Goal: Task Accomplishment & Management: Manage account settings

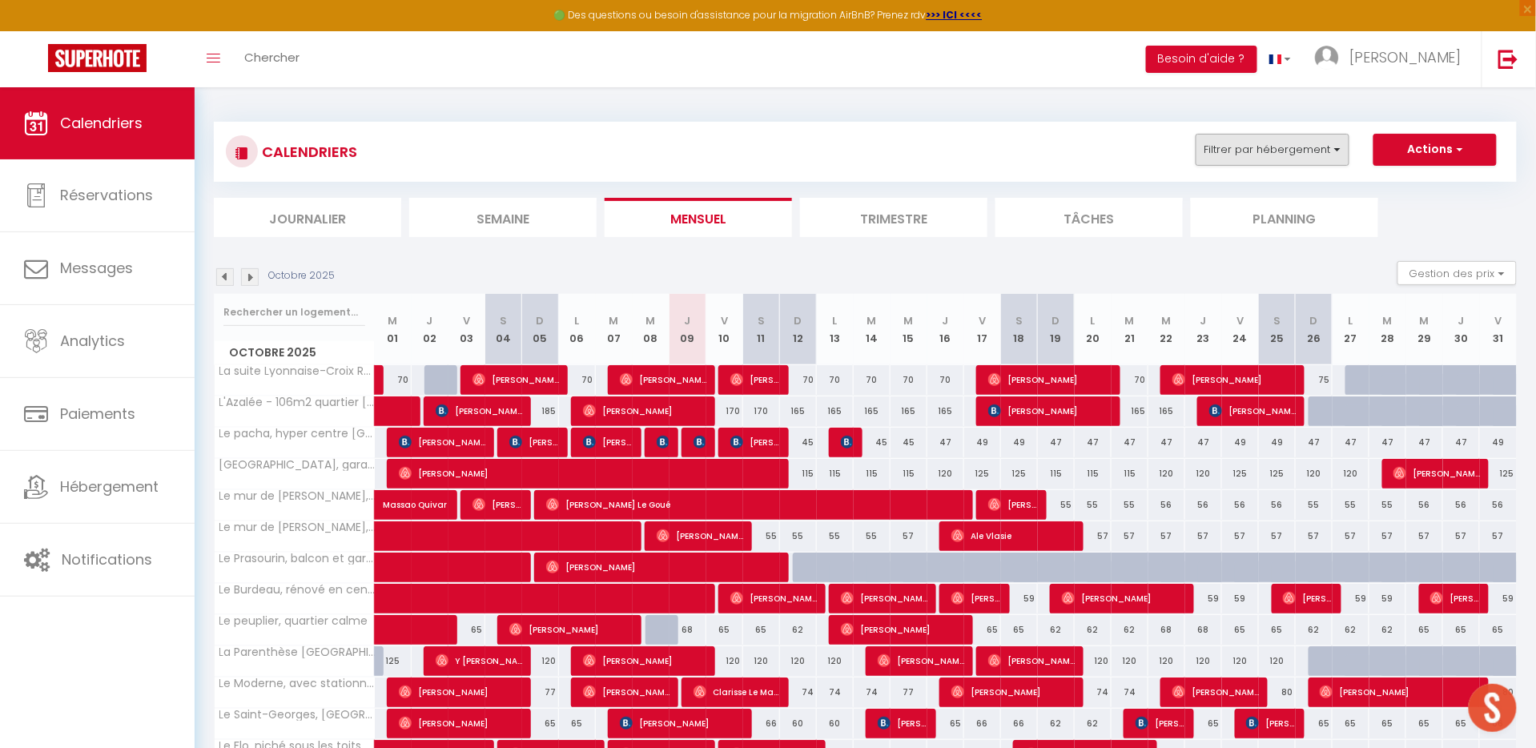
click at [1305, 146] on button "Filtrer par hébergement" at bounding box center [1273, 150] width 154 height 32
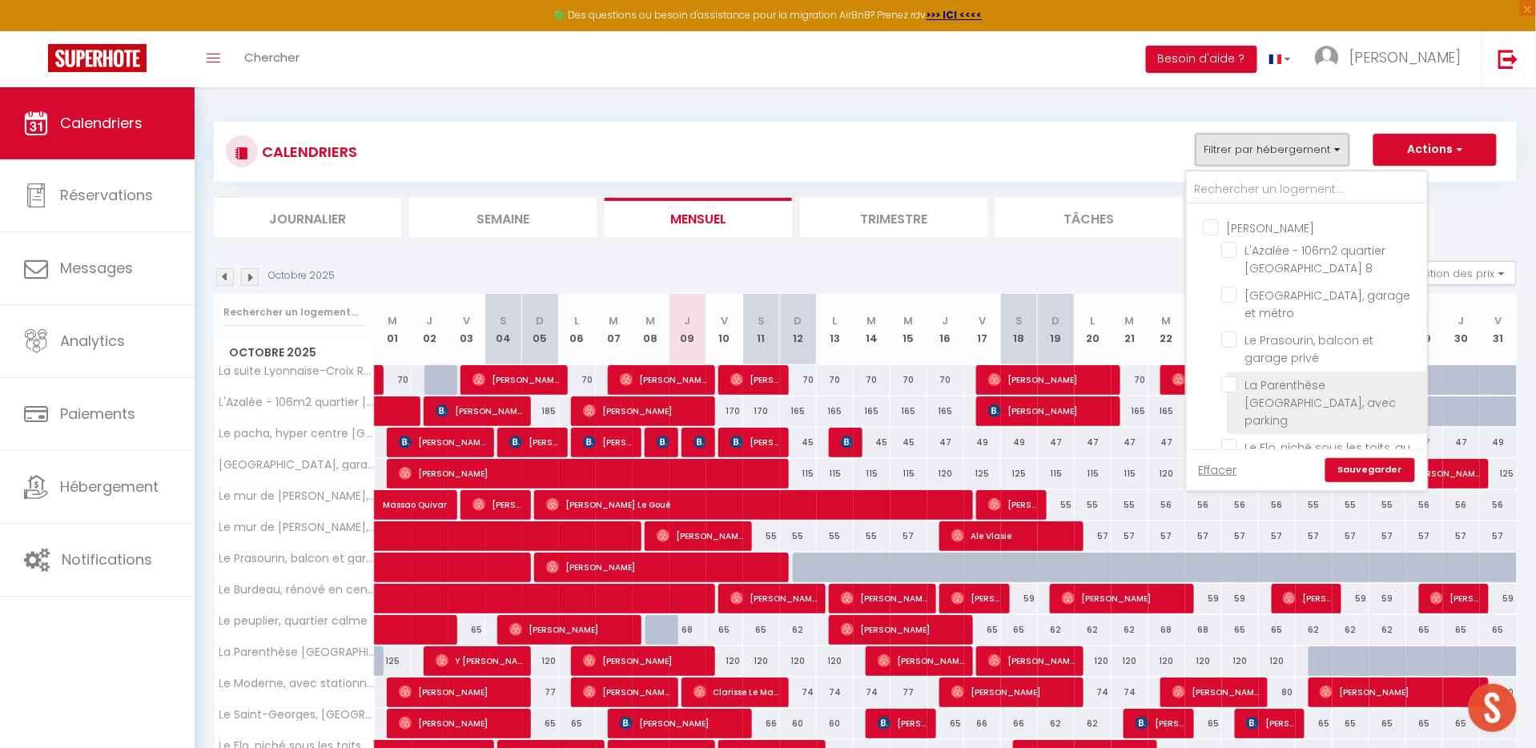
scroll to position [296, 0]
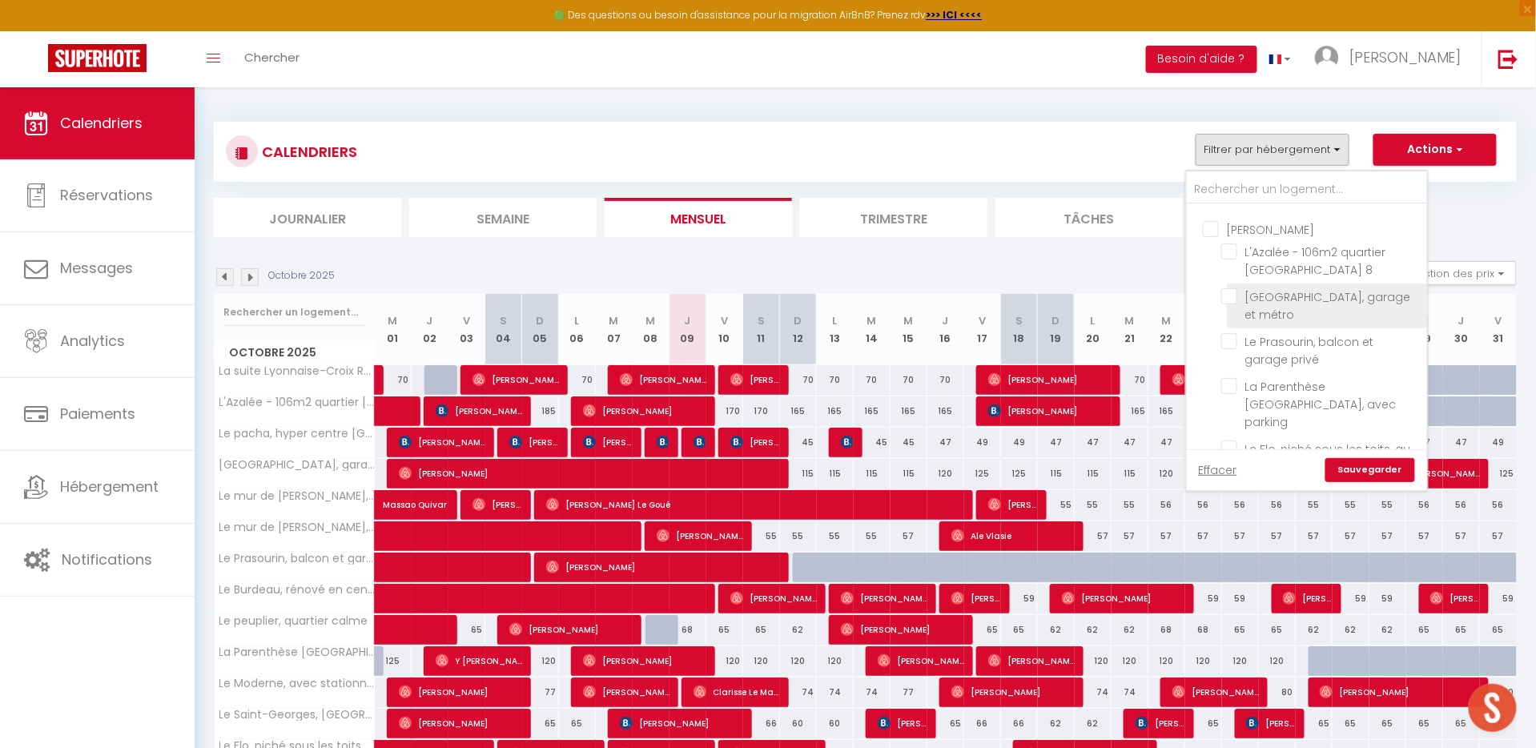
click at [1227, 288] on input "[GEOGRAPHIC_DATA], garage et métro" at bounding box center [1321, 296] width 200 height 16
checkbox input "true"
checkbox input "false"
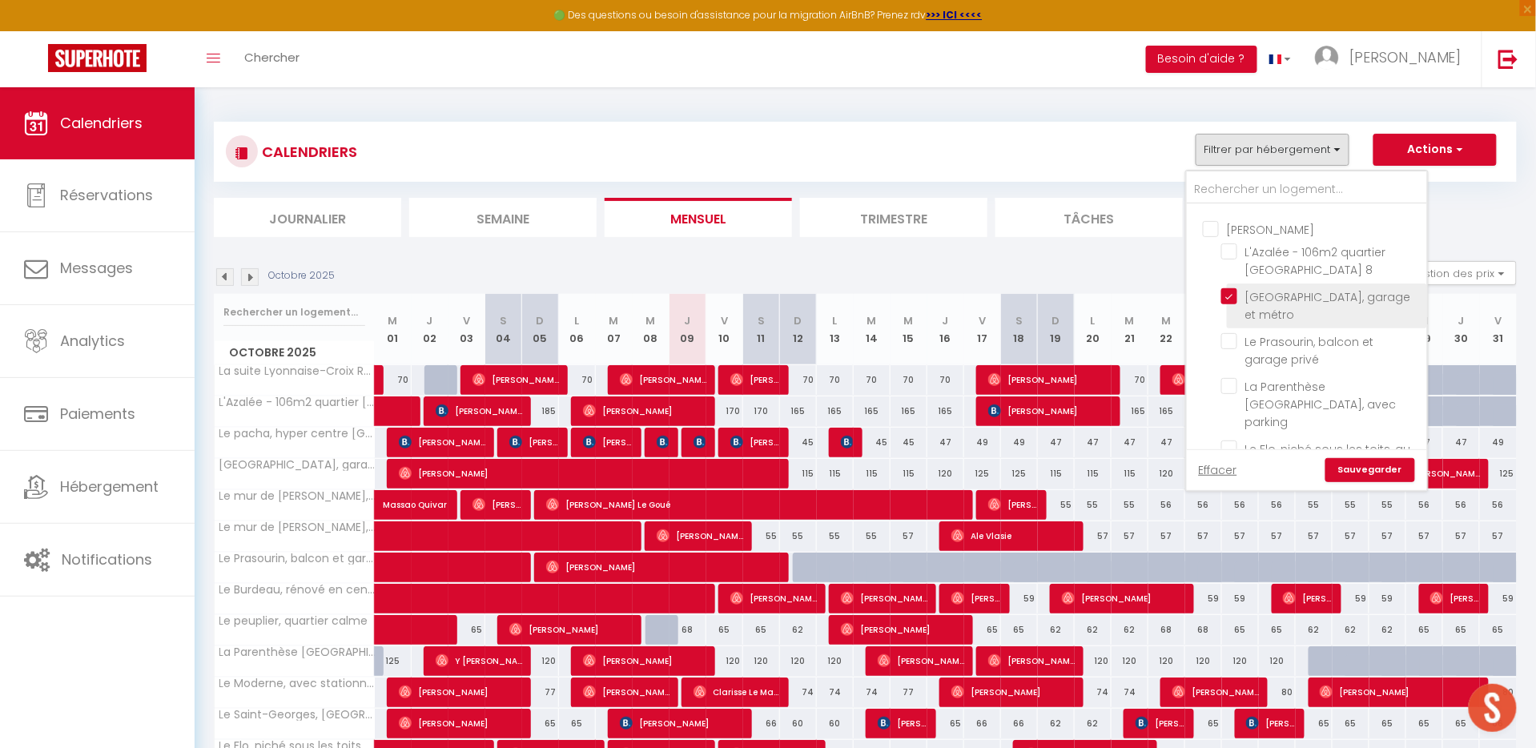
checkbox input "false"
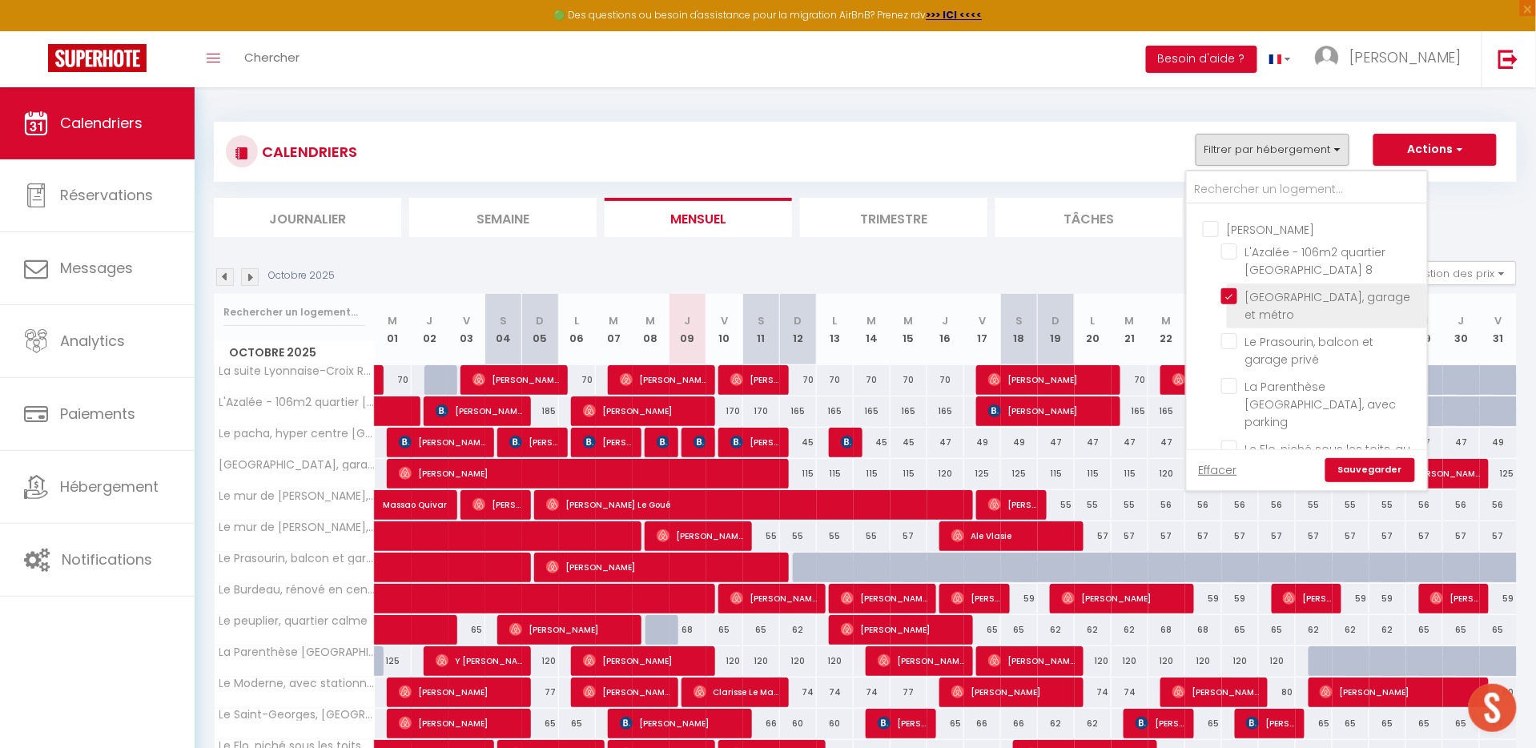
checkbox input "false"
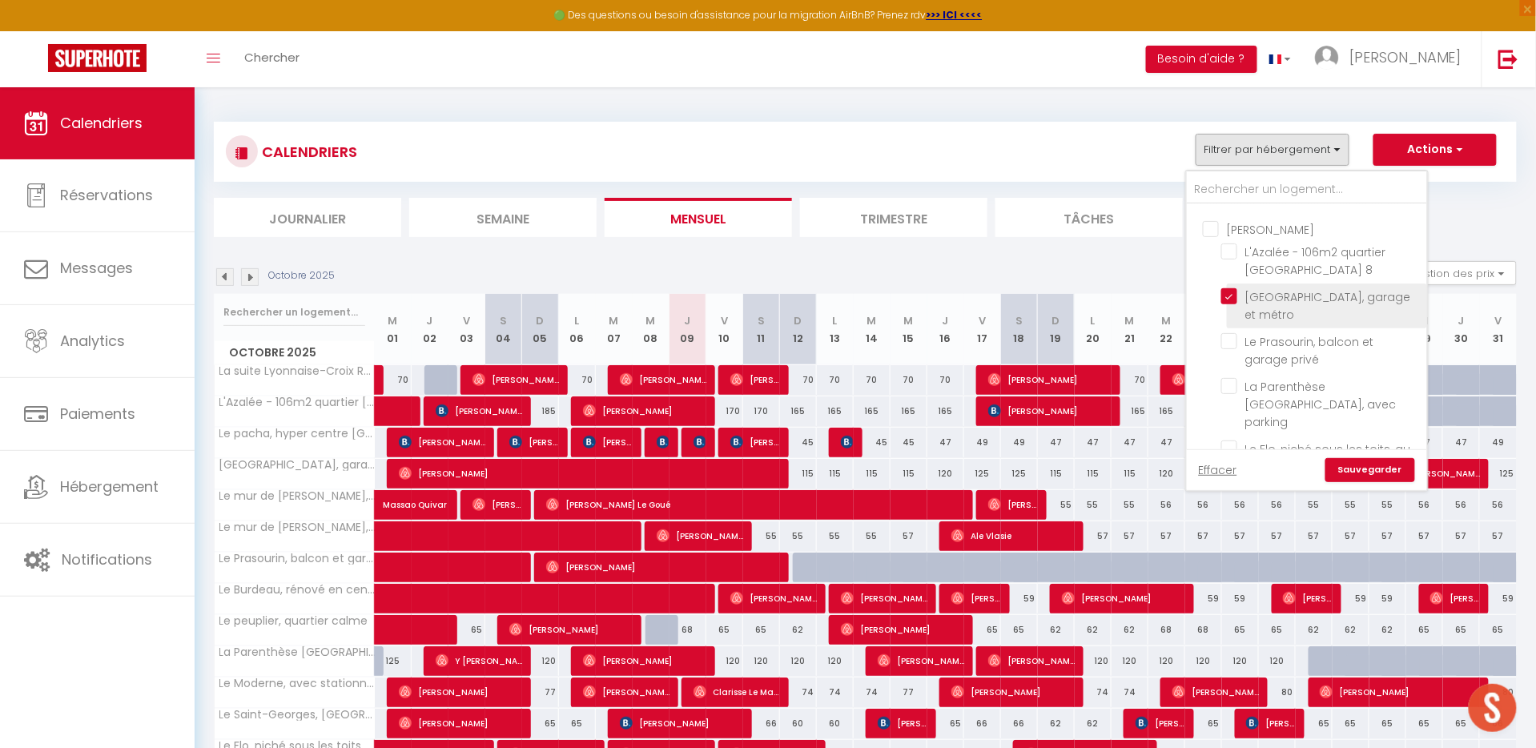
checkbox input "false"
click at [1359, 469] on link "Sauvegarder" at bounding box center [1371, 470] width 90 height 24
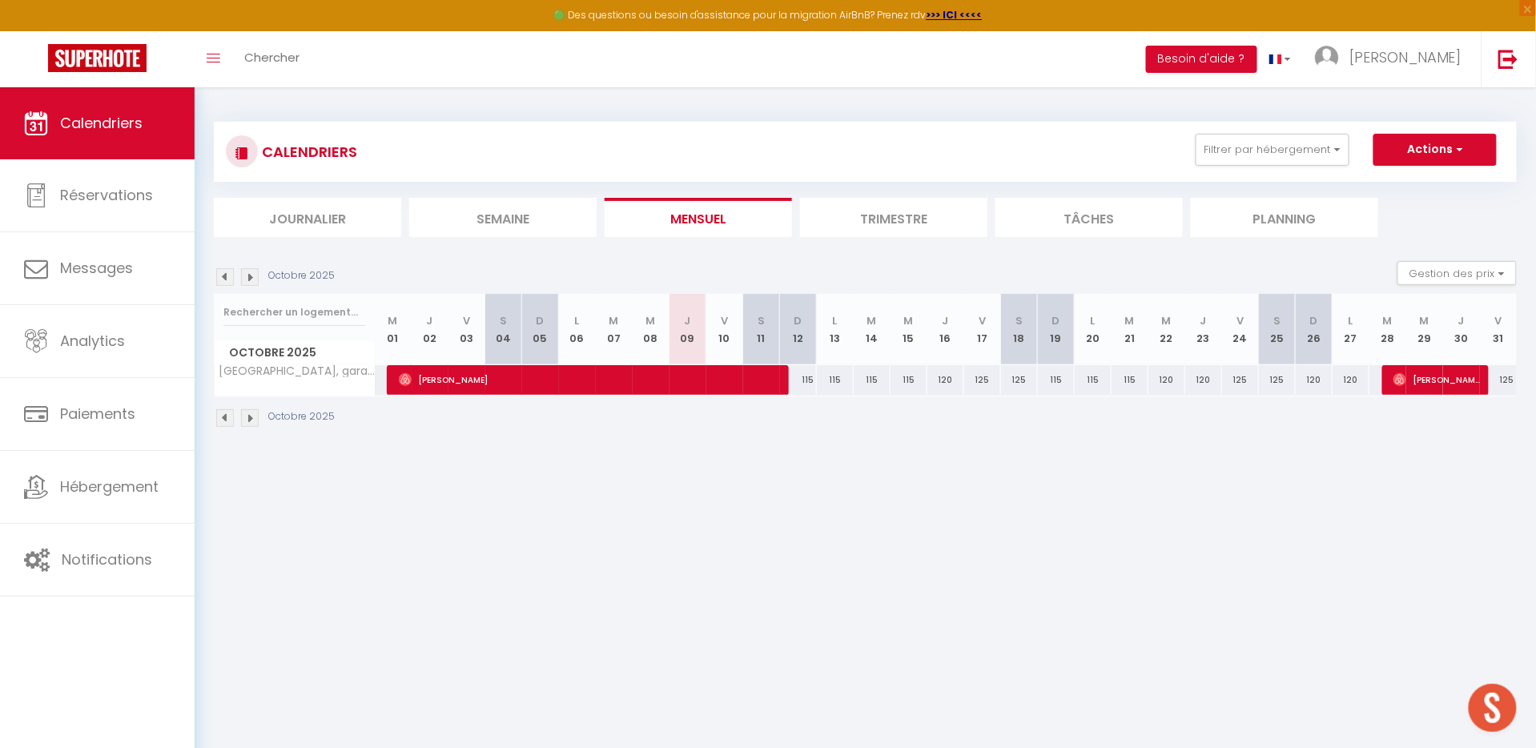
click at [251, 272] on img at bounding box center [250, 277] width 18 height 18
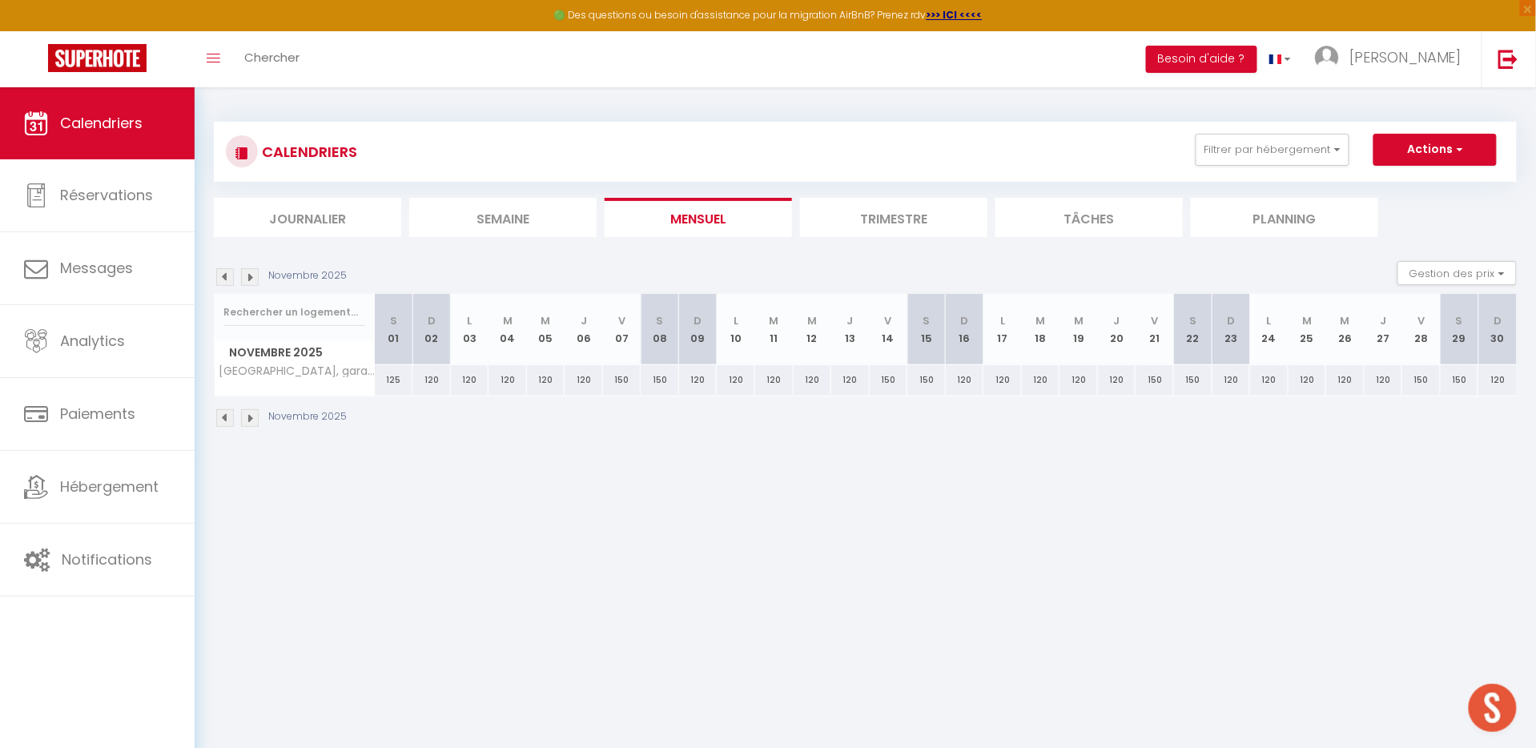
click at [251, 274] on img at bounding box center [250, 277] width 18 height 18
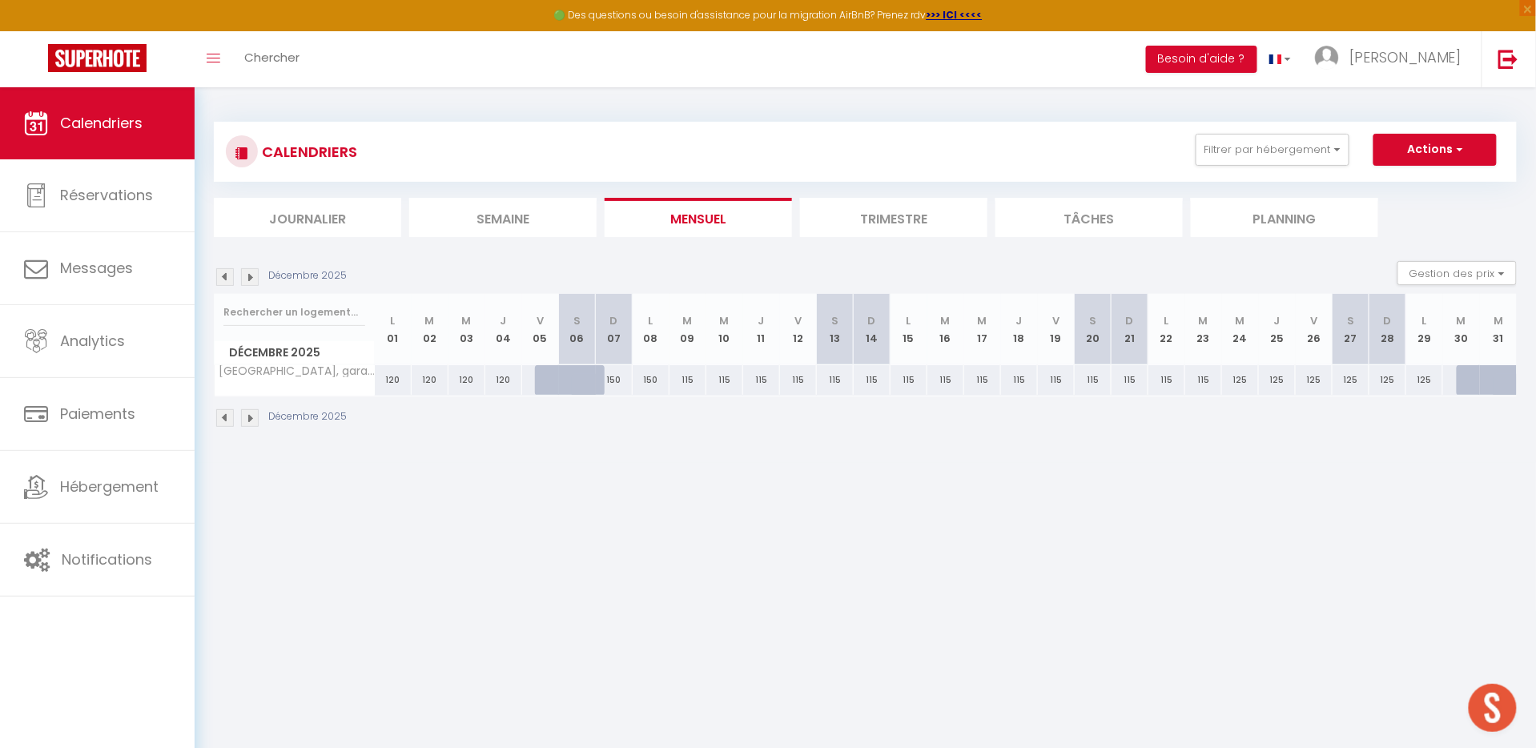
click at [251, 274] on img at bounding box center [250, 277] width 18 height 18
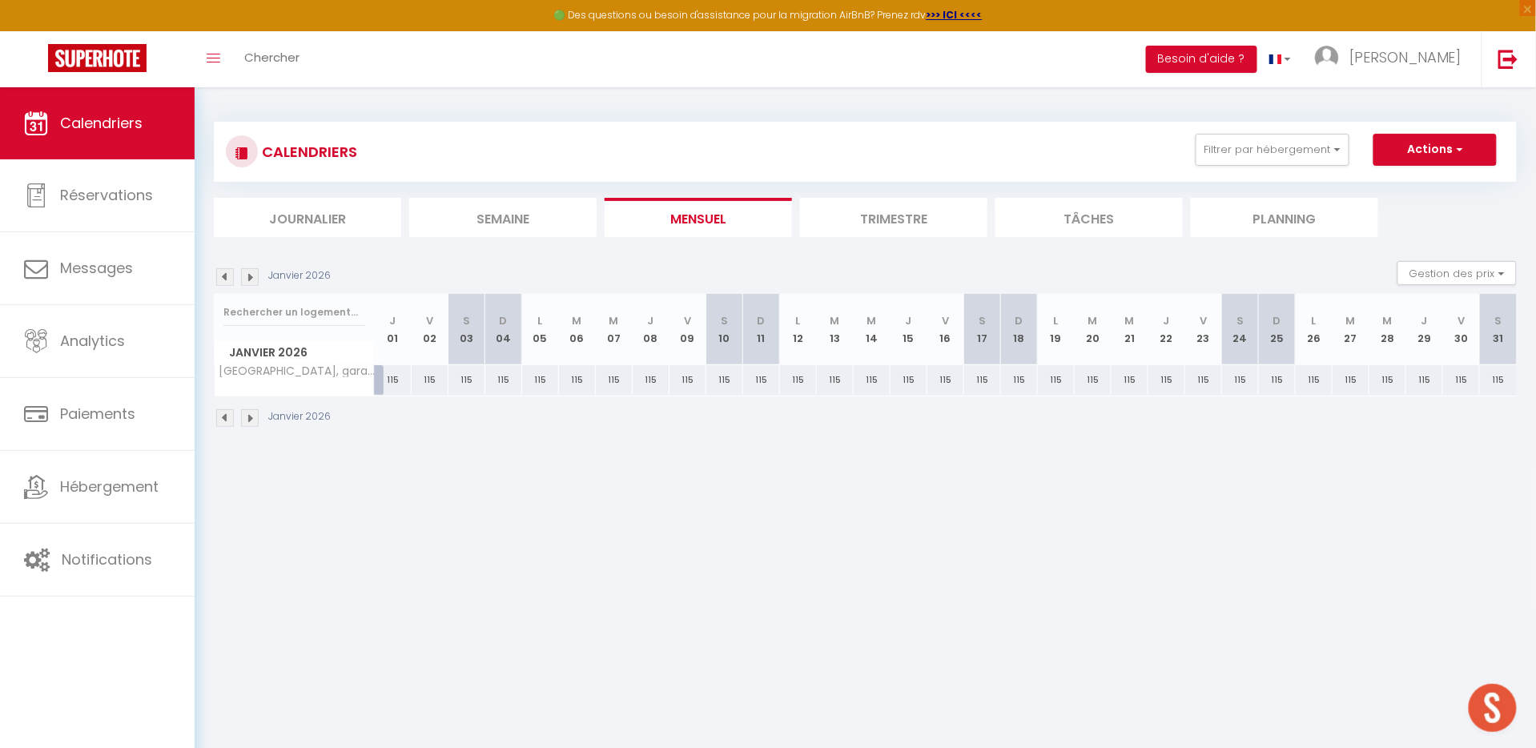
click at [251, 274] on img at bounding box center [250, 277] width 18 height 18
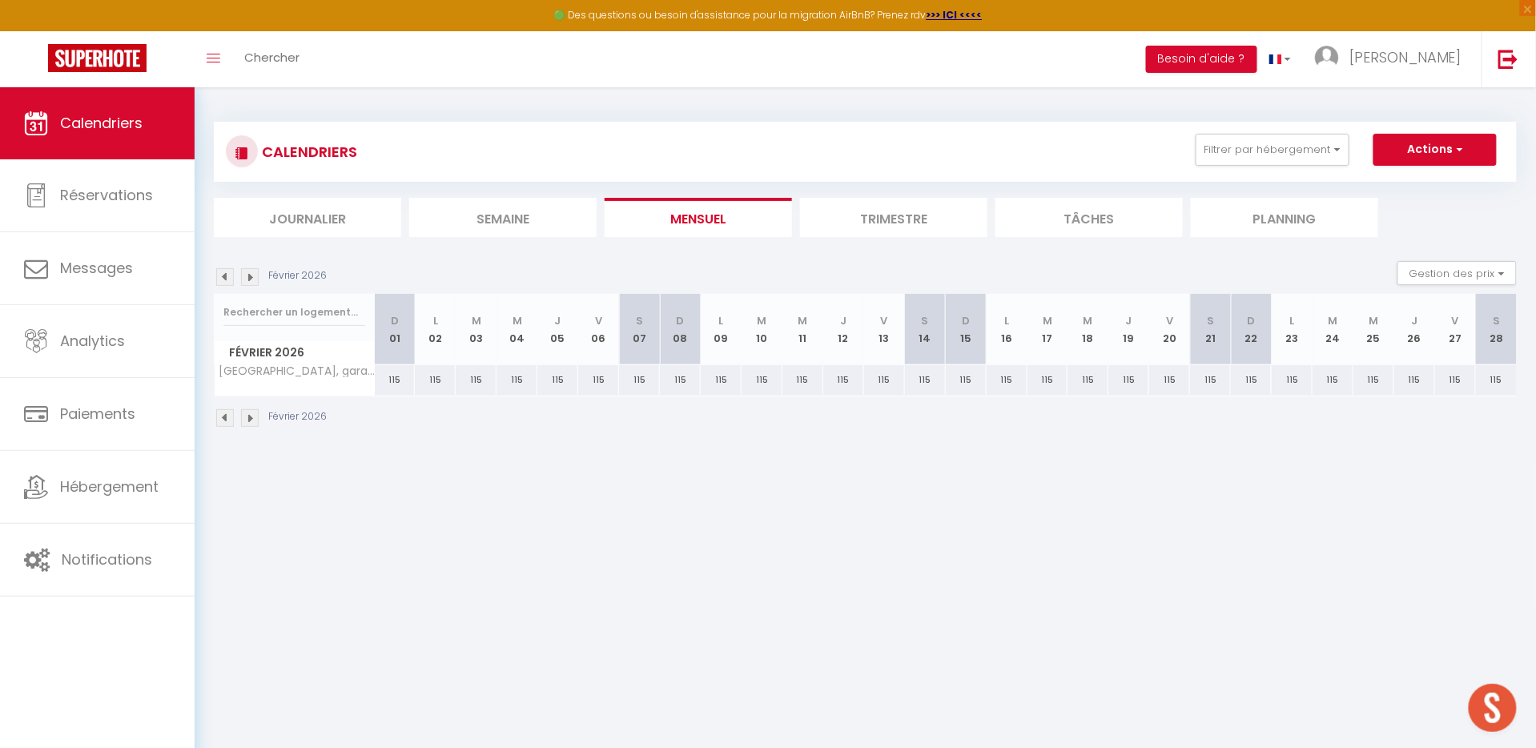
click at [223, 272] on img at bounding box center [225, 277] width 18 height 18
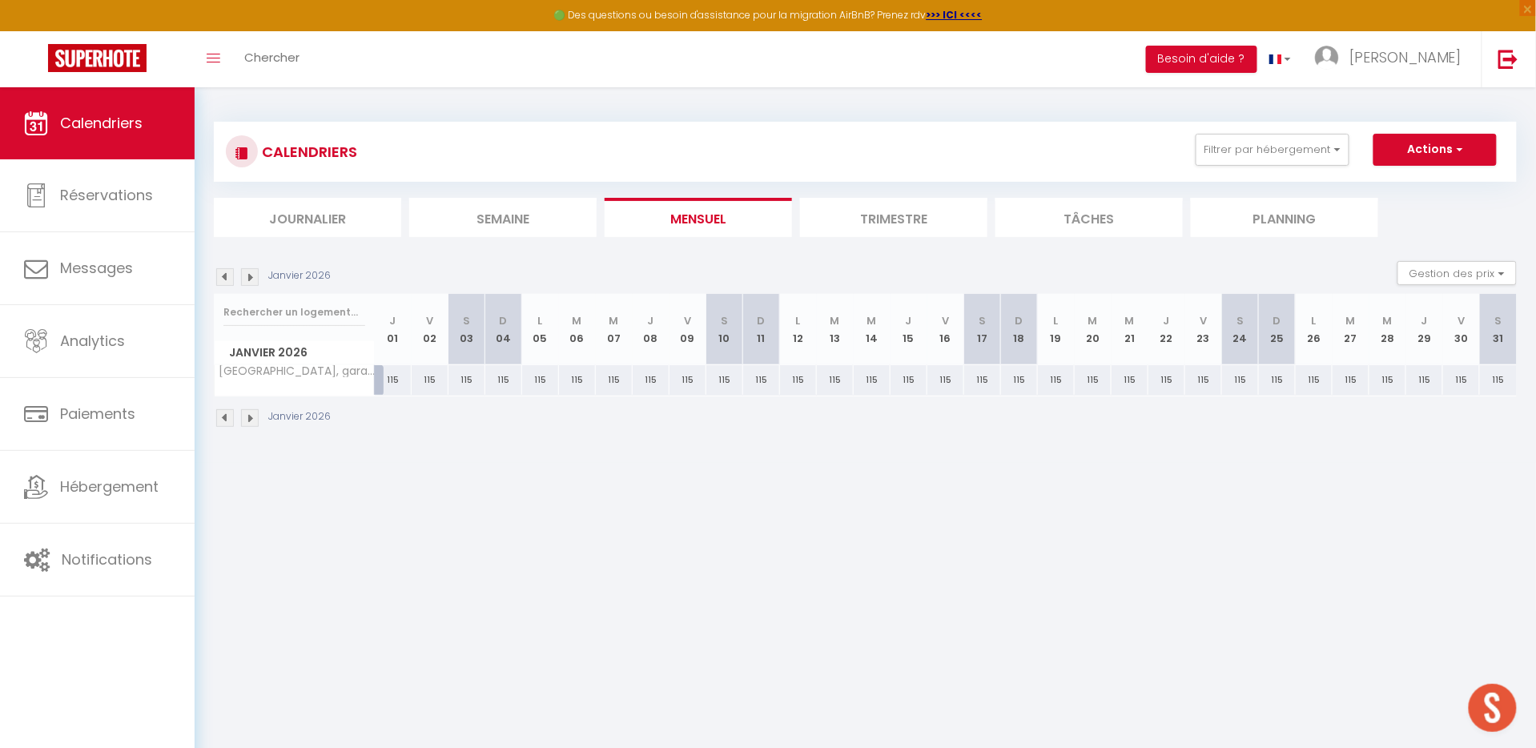
click at [223, 272] on img at bounding box center [225, 277] width 18 height 18
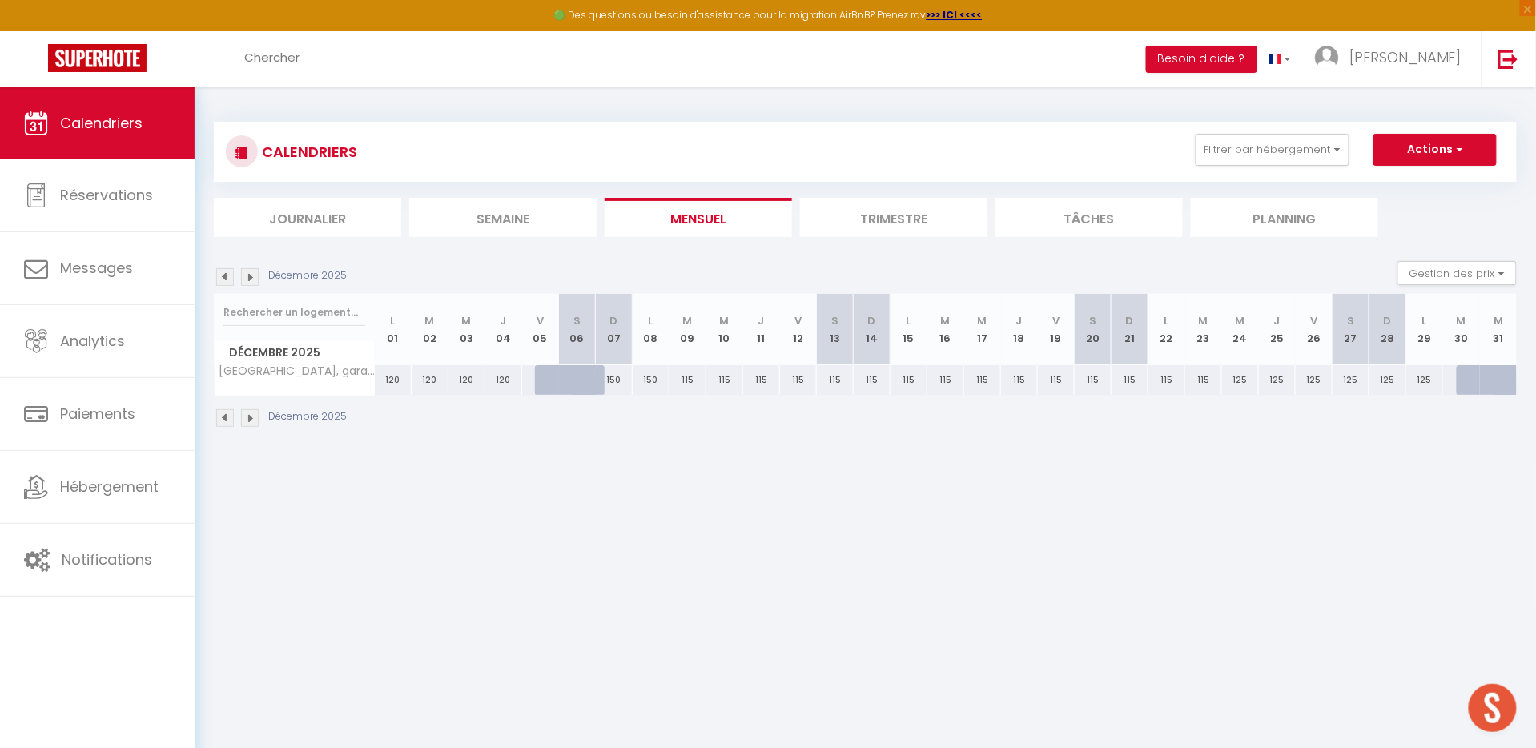
click at [223, 272] on img at bounding box center [225, 277] width 18 height 18
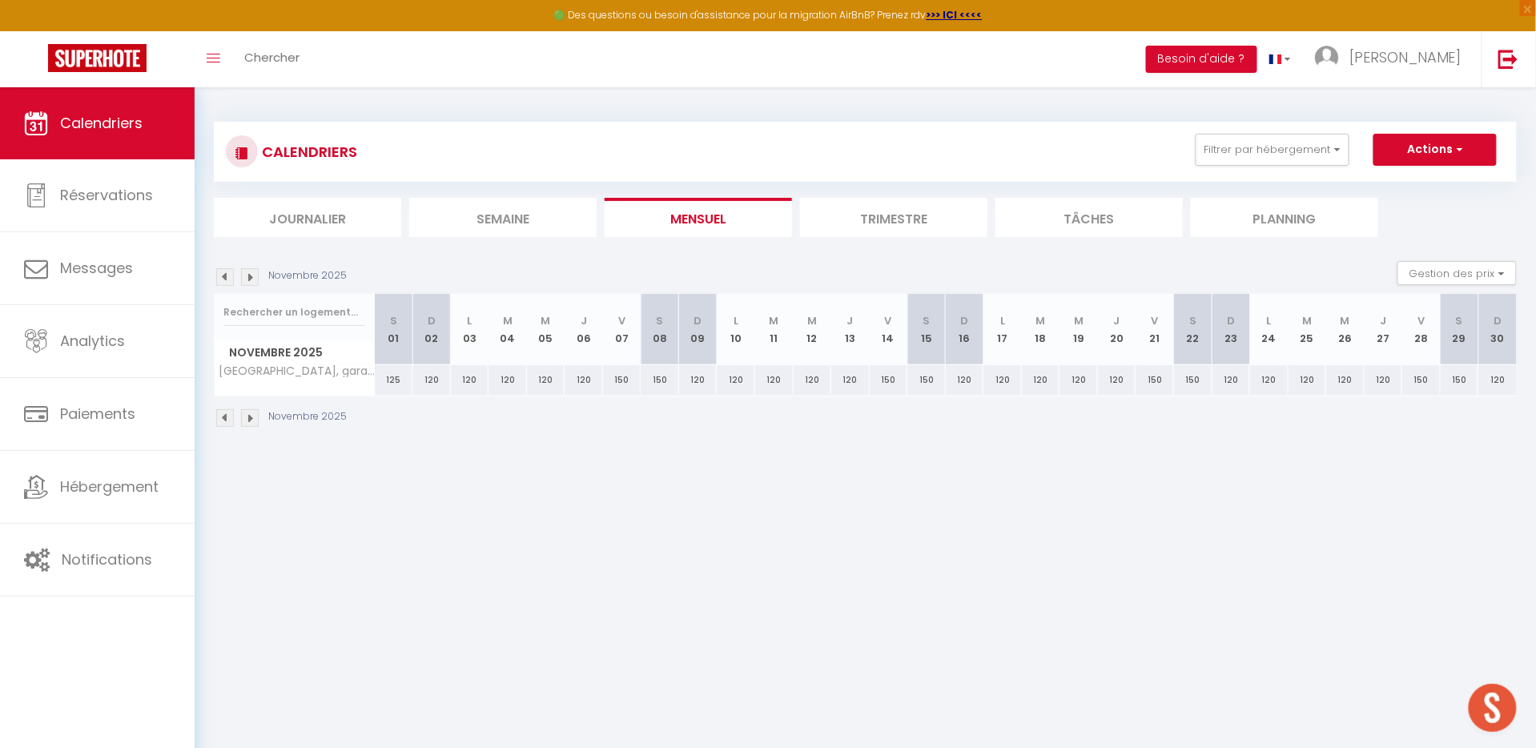
click at [251, 273] on img at bounding box center [250, 277] width 18 height 18
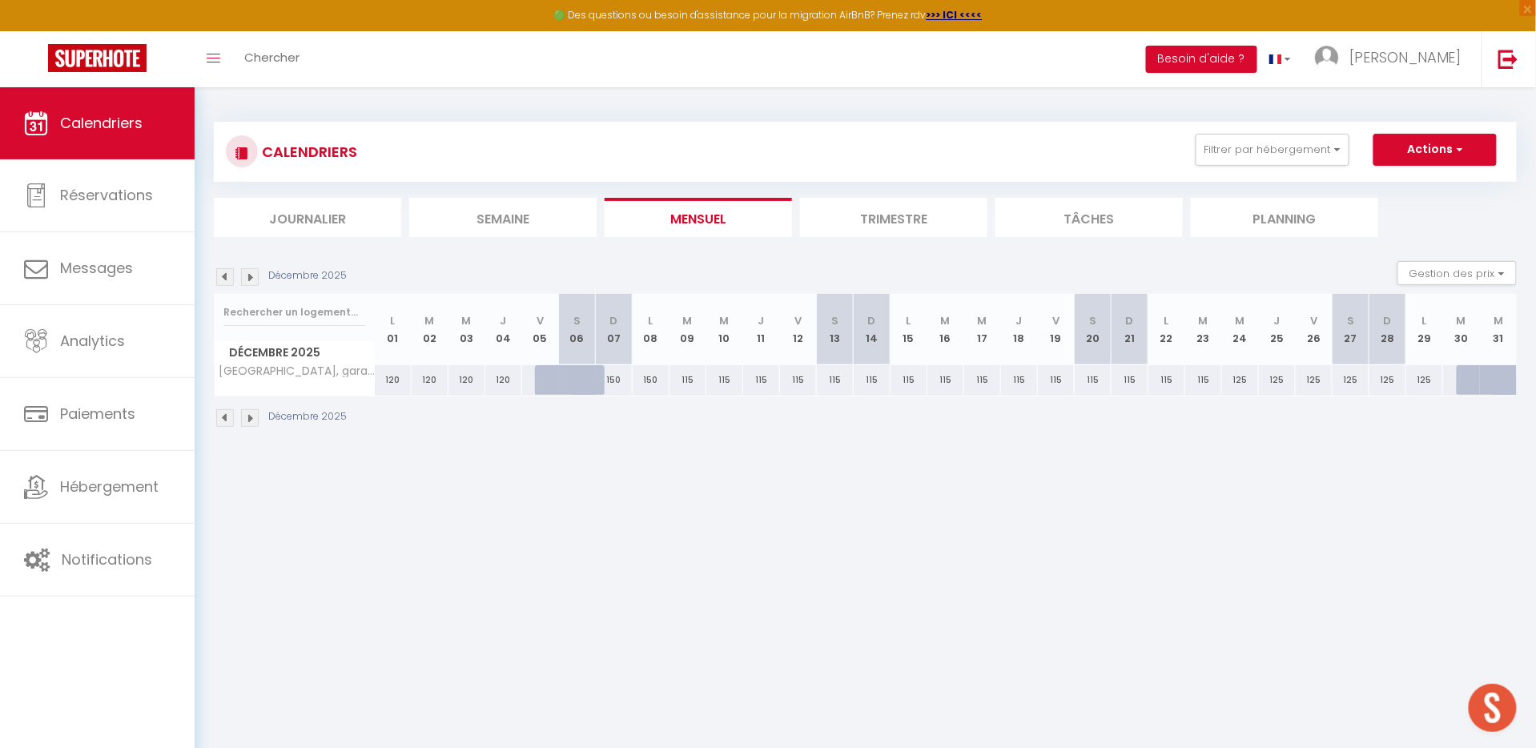
click at [251, 273] on img at bounding box center [250, 277] width 18 height 18
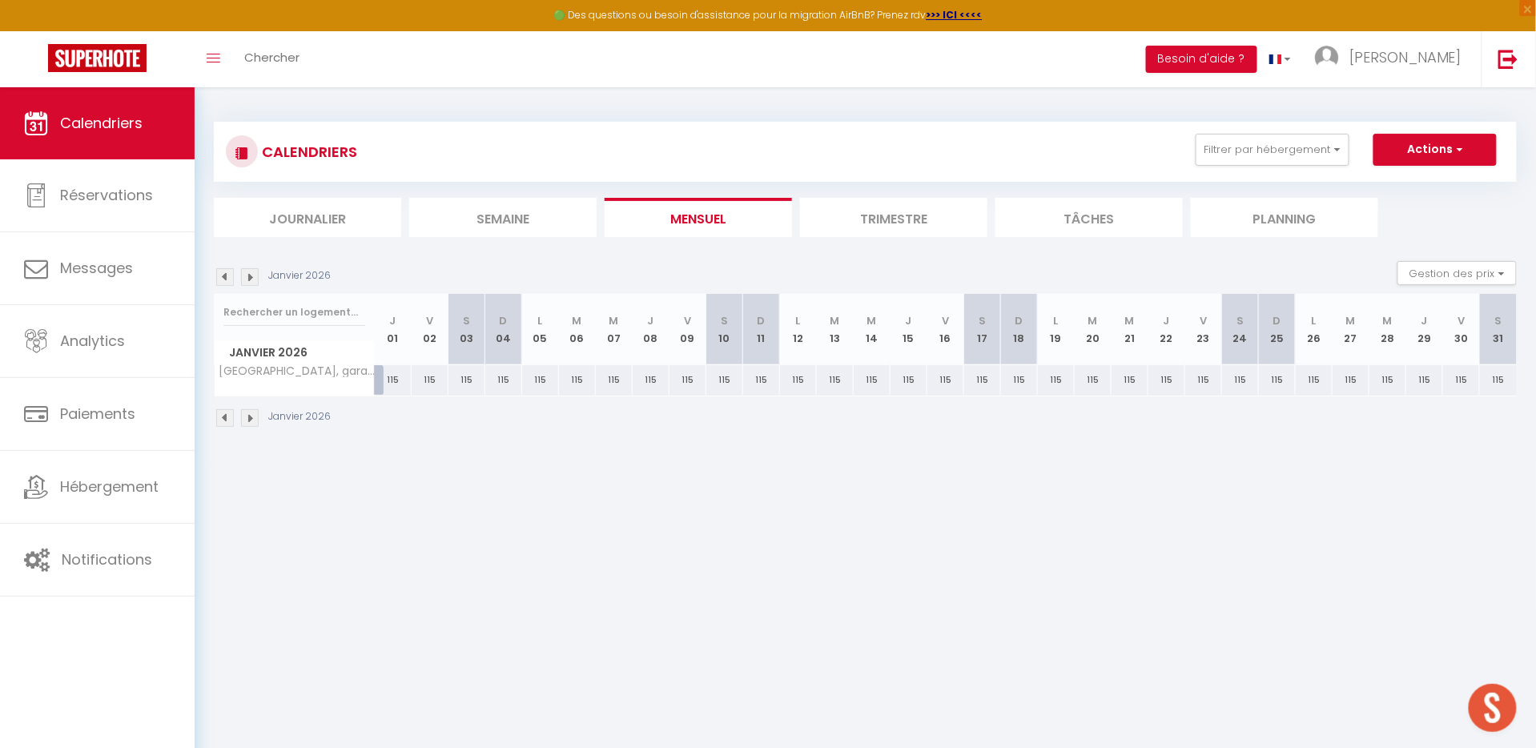
click at [219, 271] on img at bounding box center [225, 277] width 18 height 18
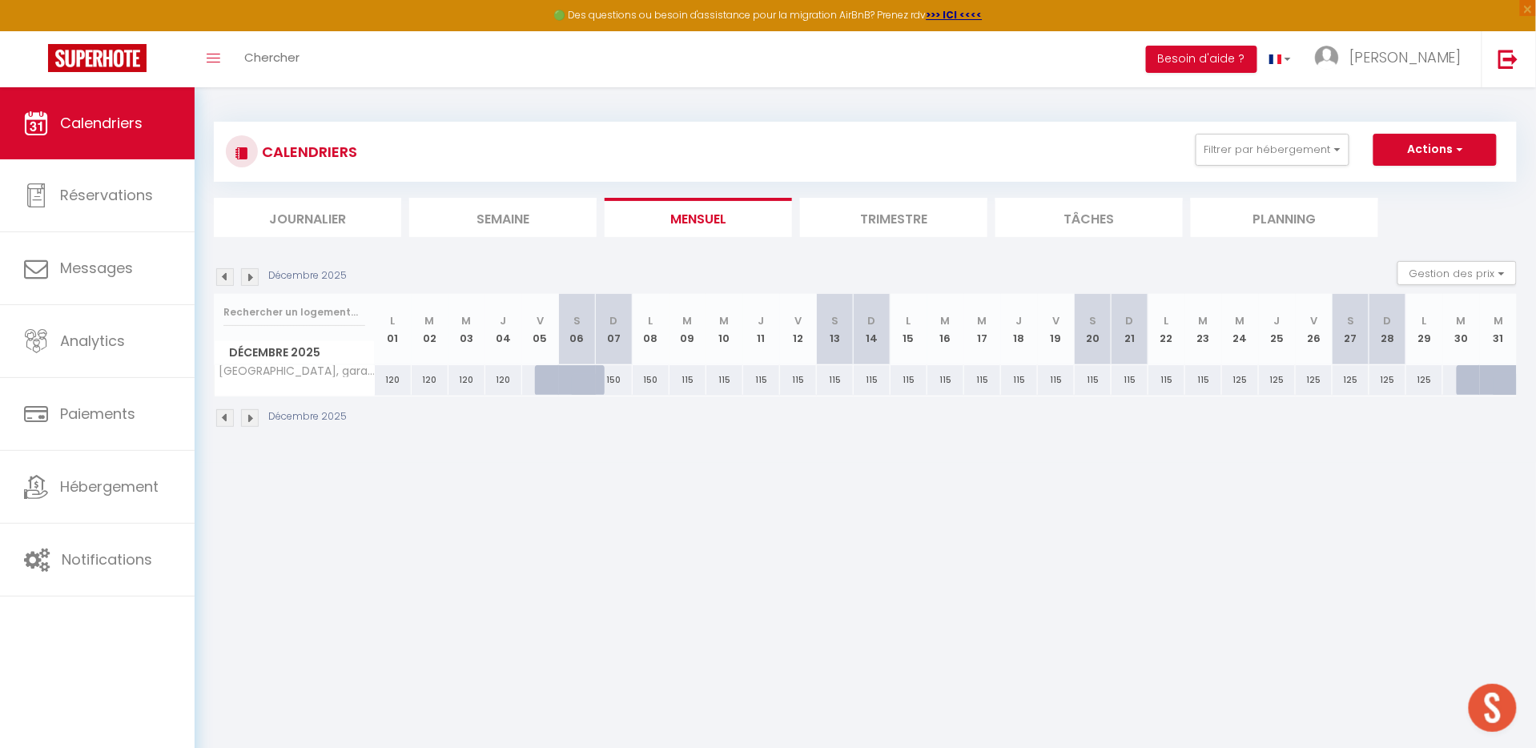
click at [227, 273] on img at bounding box center [225, 277] width 18 height 18
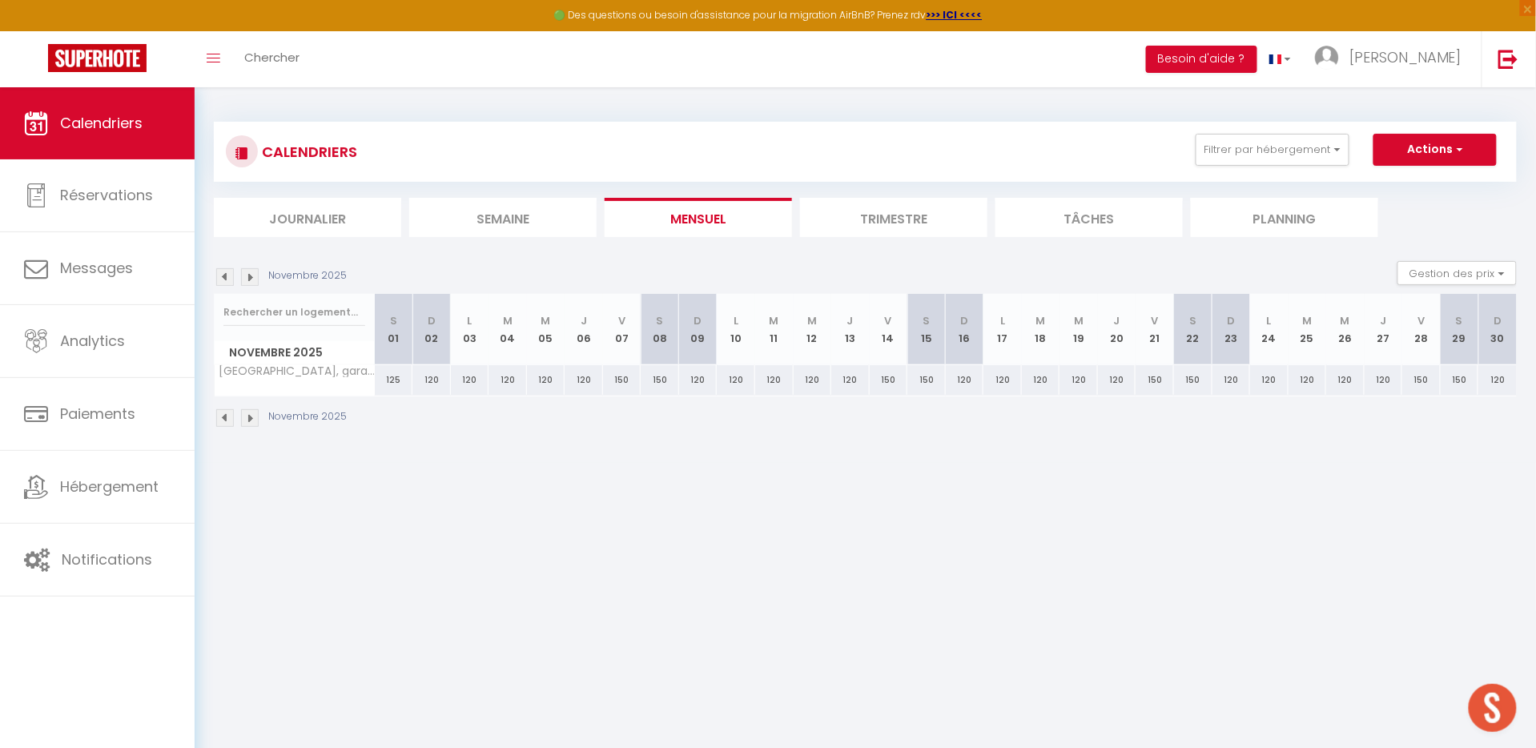
click at [251, 276] on img at bounding box center [250, 277] width 18 height 18
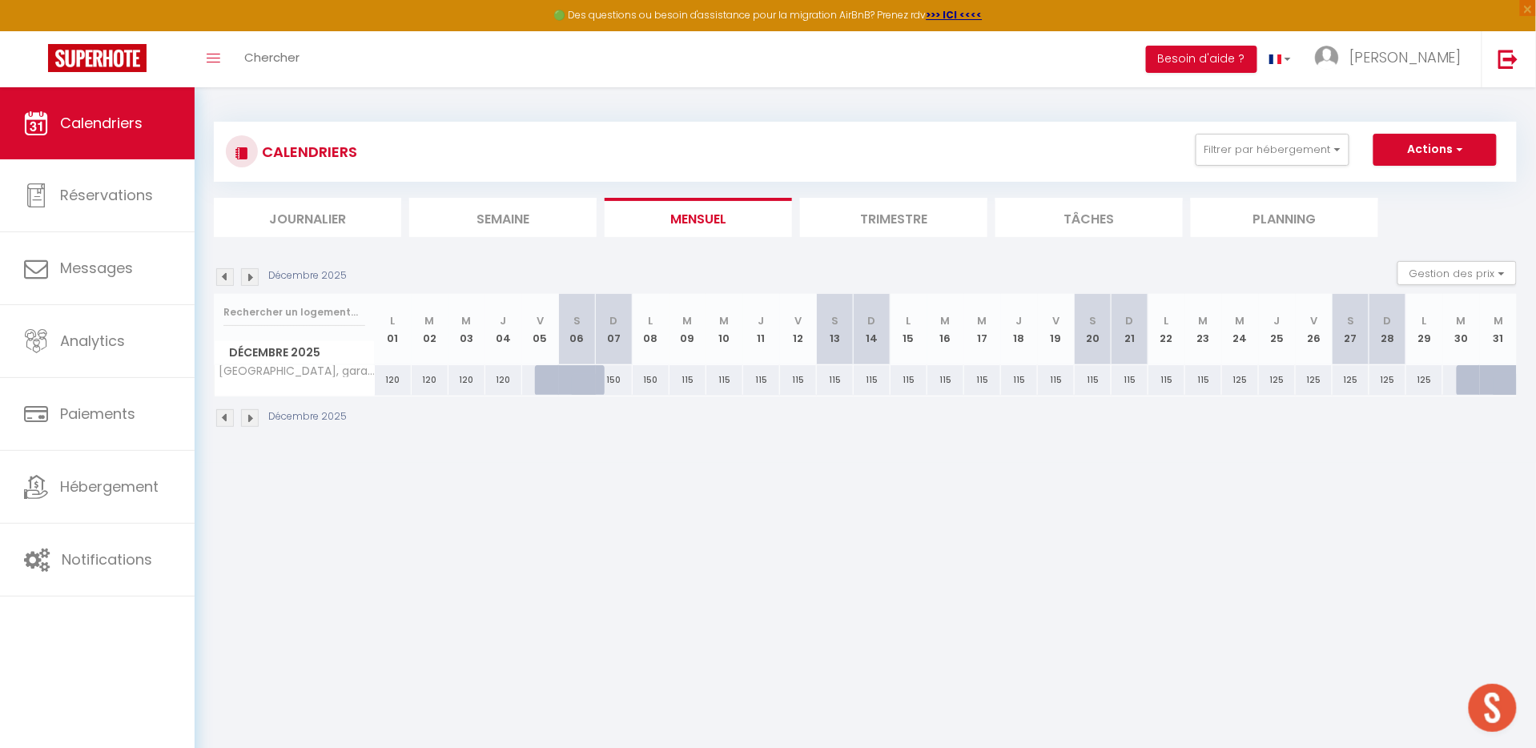
click at [223, 274] on img at bounding box center [225, 277] width 18 height 18
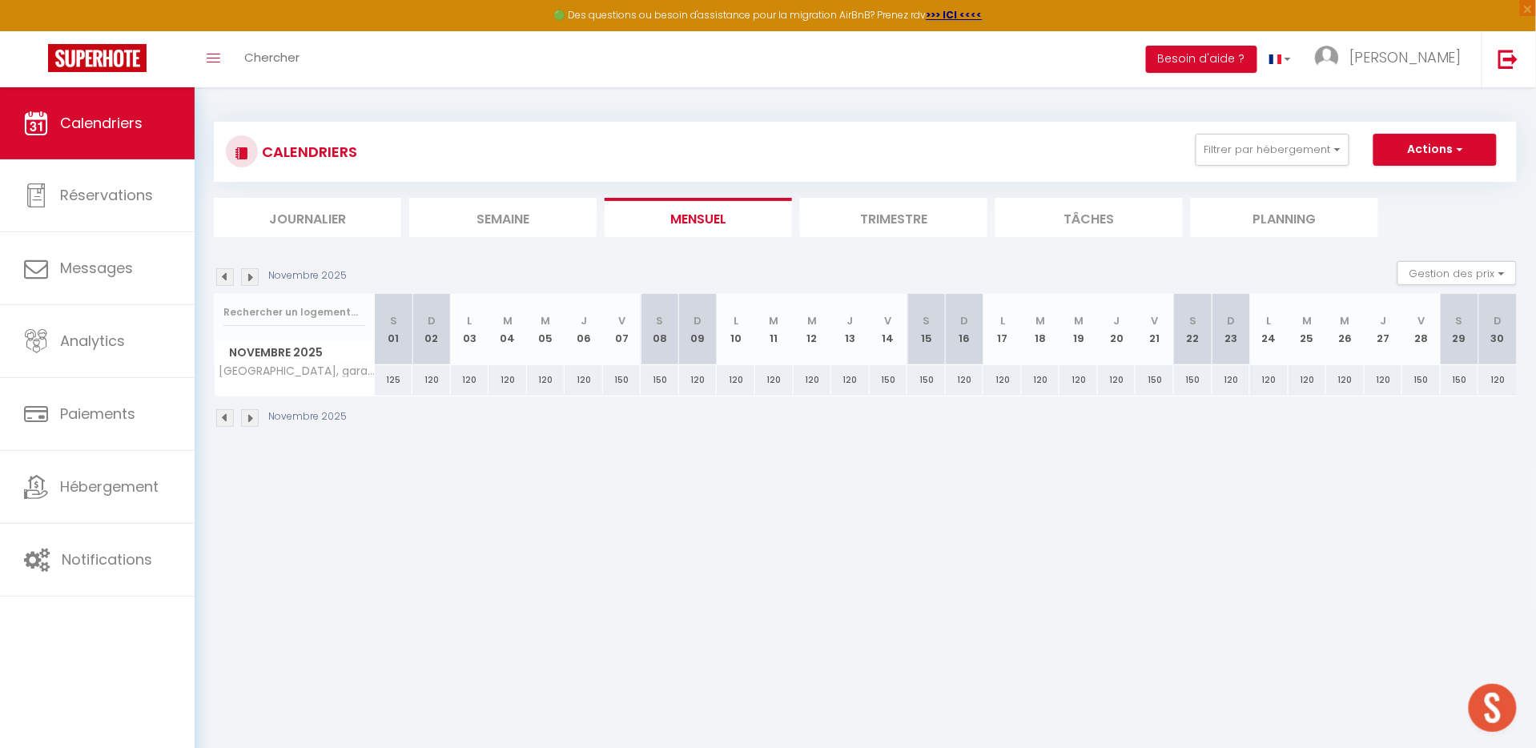
click at [223, 274] on img at bounding box center [225, 277] width 18 height 18
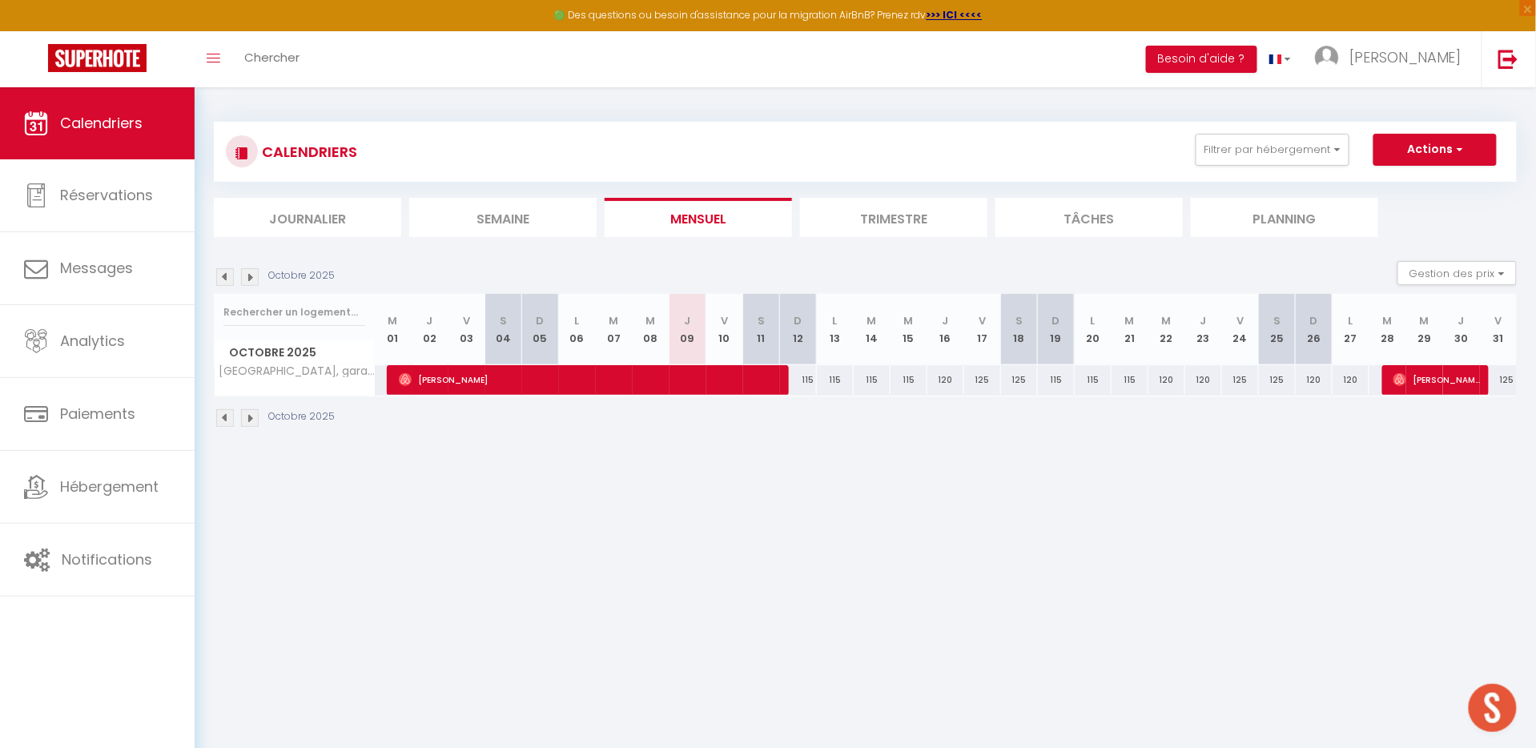
click at [251, 274] on img at bounding box center [250, 277] width 18 height 18
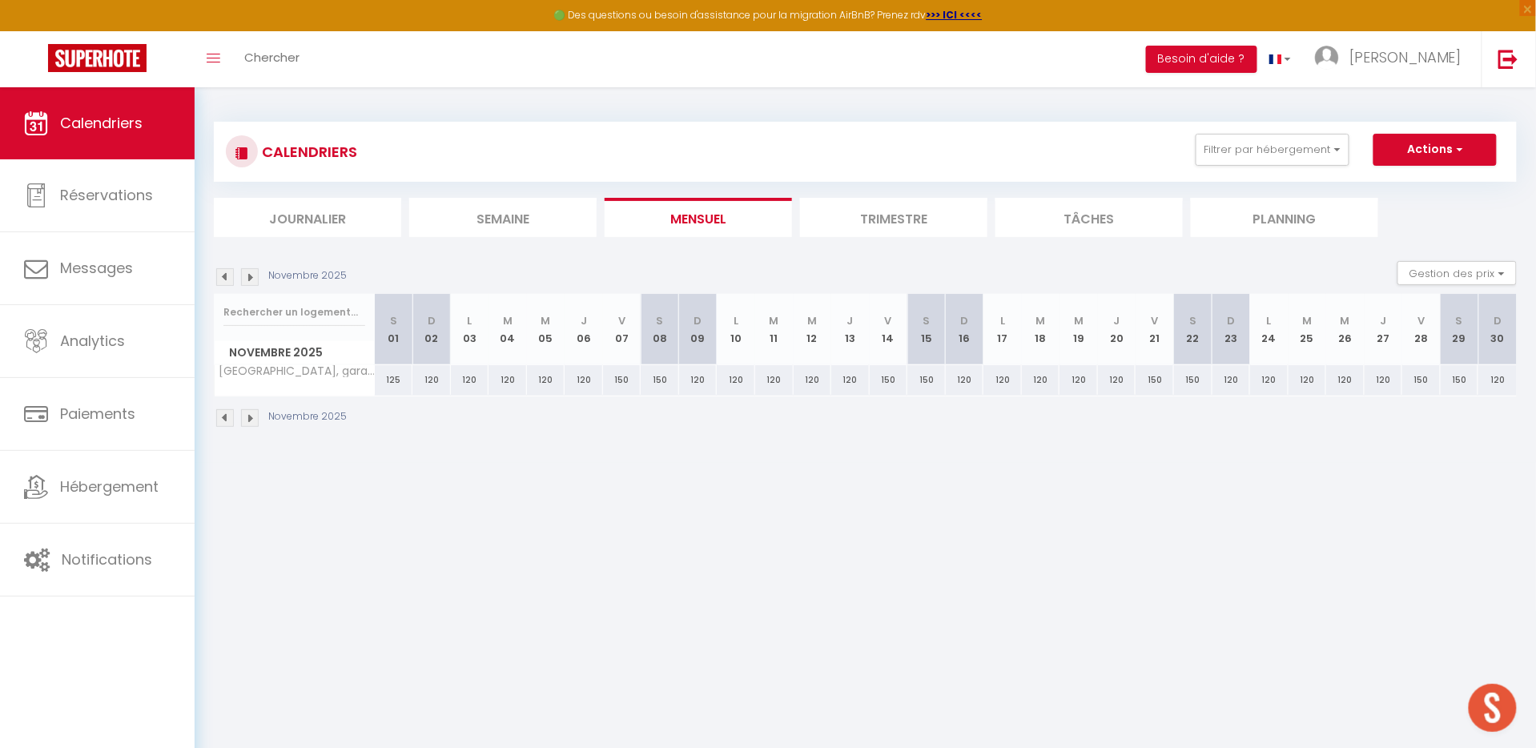
click at [251, 274] on img at bounding box center [250, 277] width 18 height 18
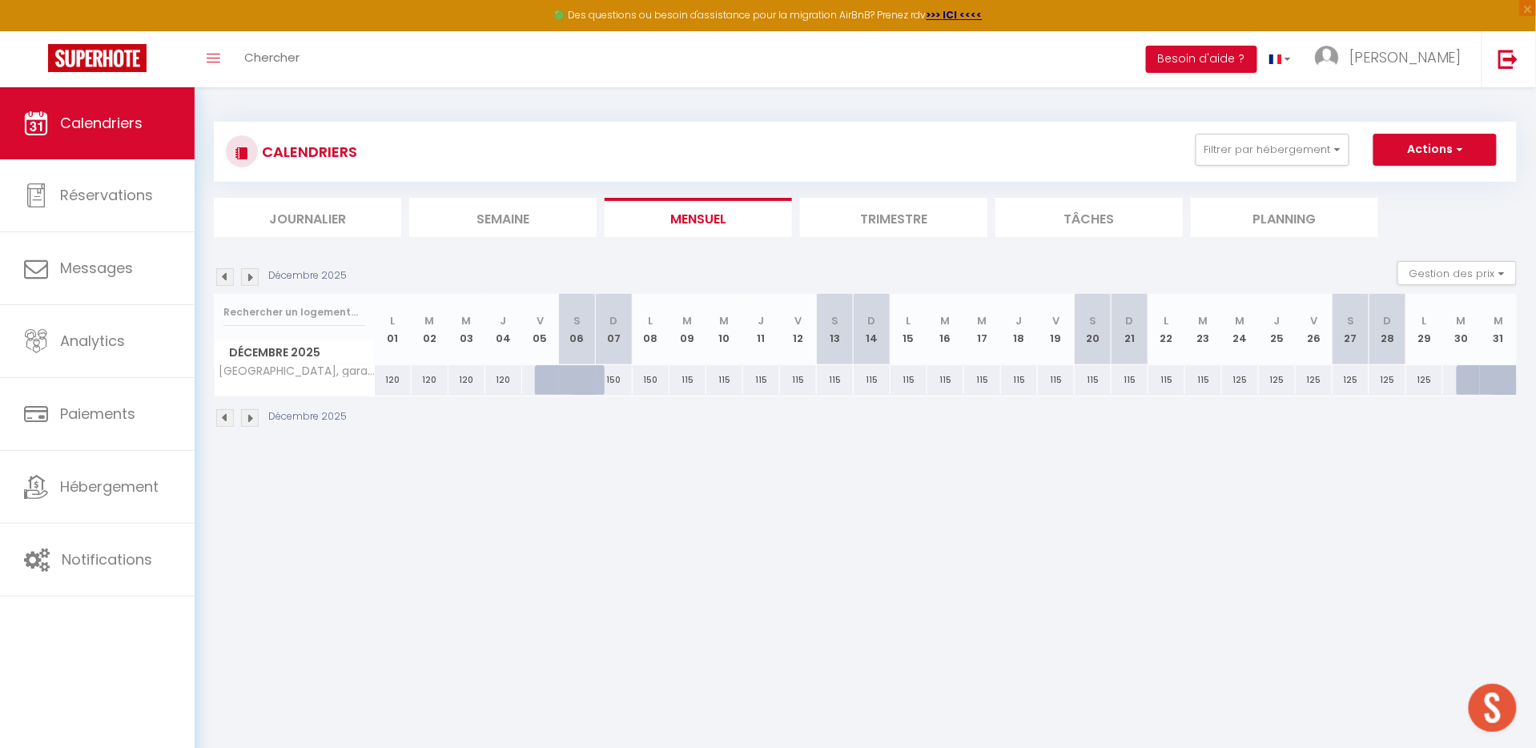
click at [251, 274] on img at bounding box center [250, 277] width 18 height 18
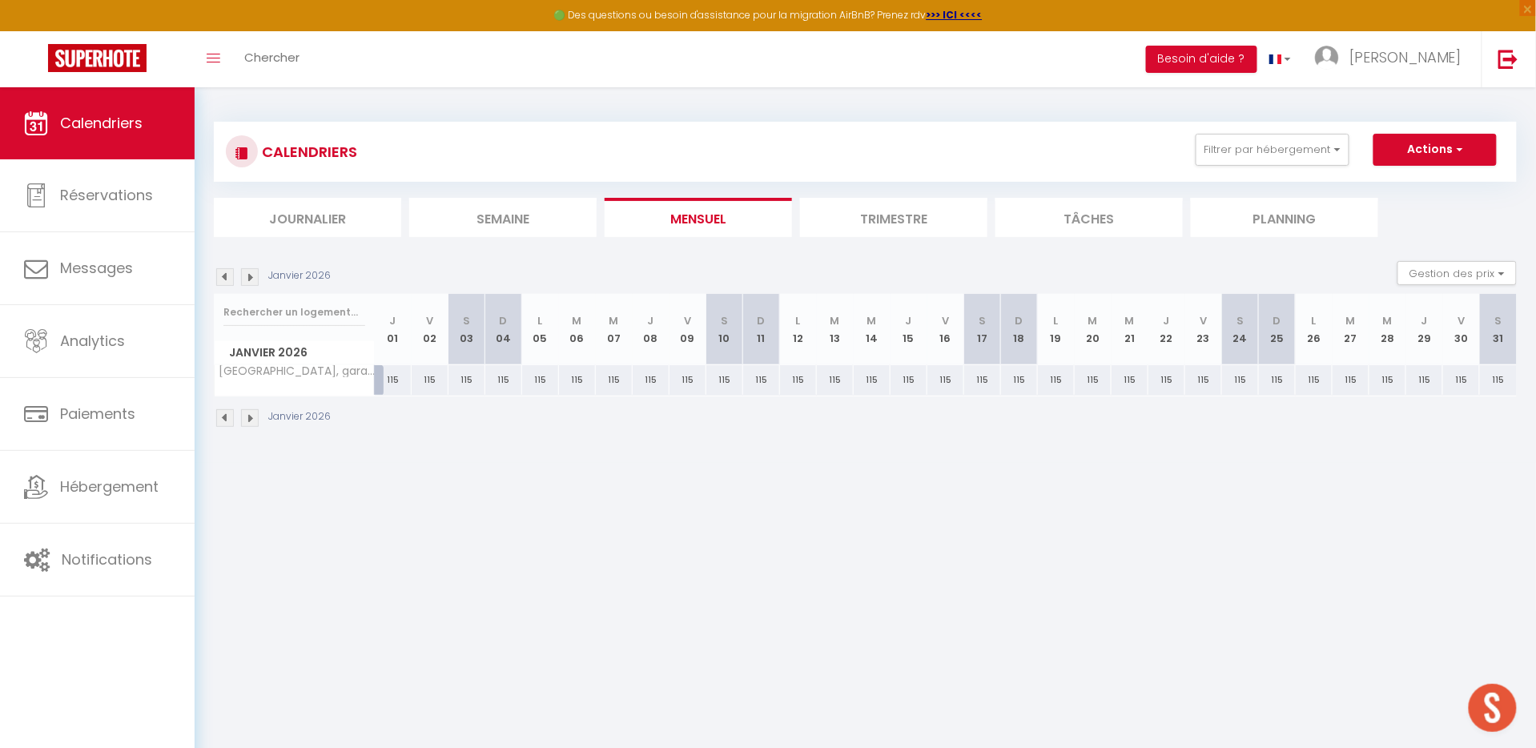
click at [251, 274] on img at bounding box center [250, 277] width 18 height 18
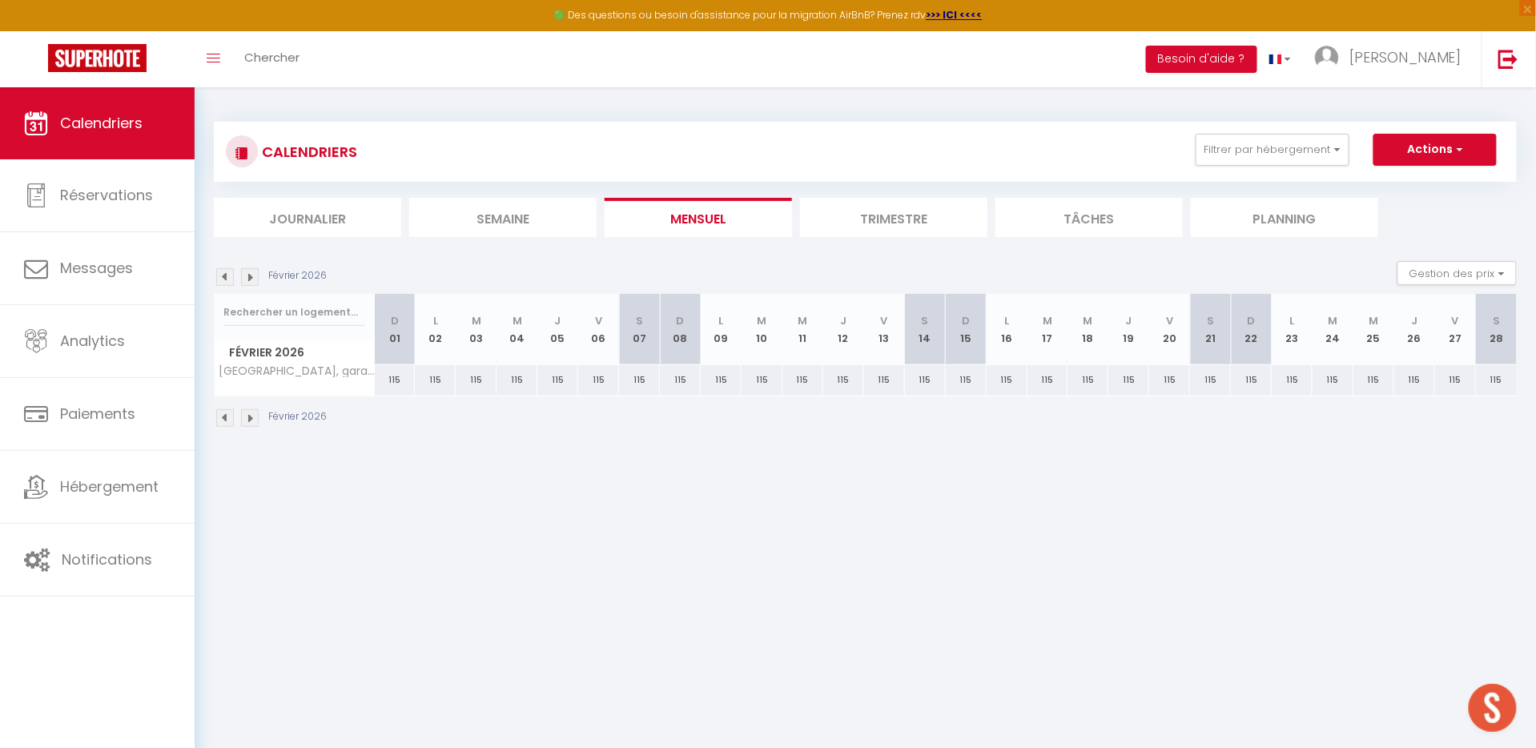
click at [231, 277] on img at bounding box center [225, 277] width 18 height 18
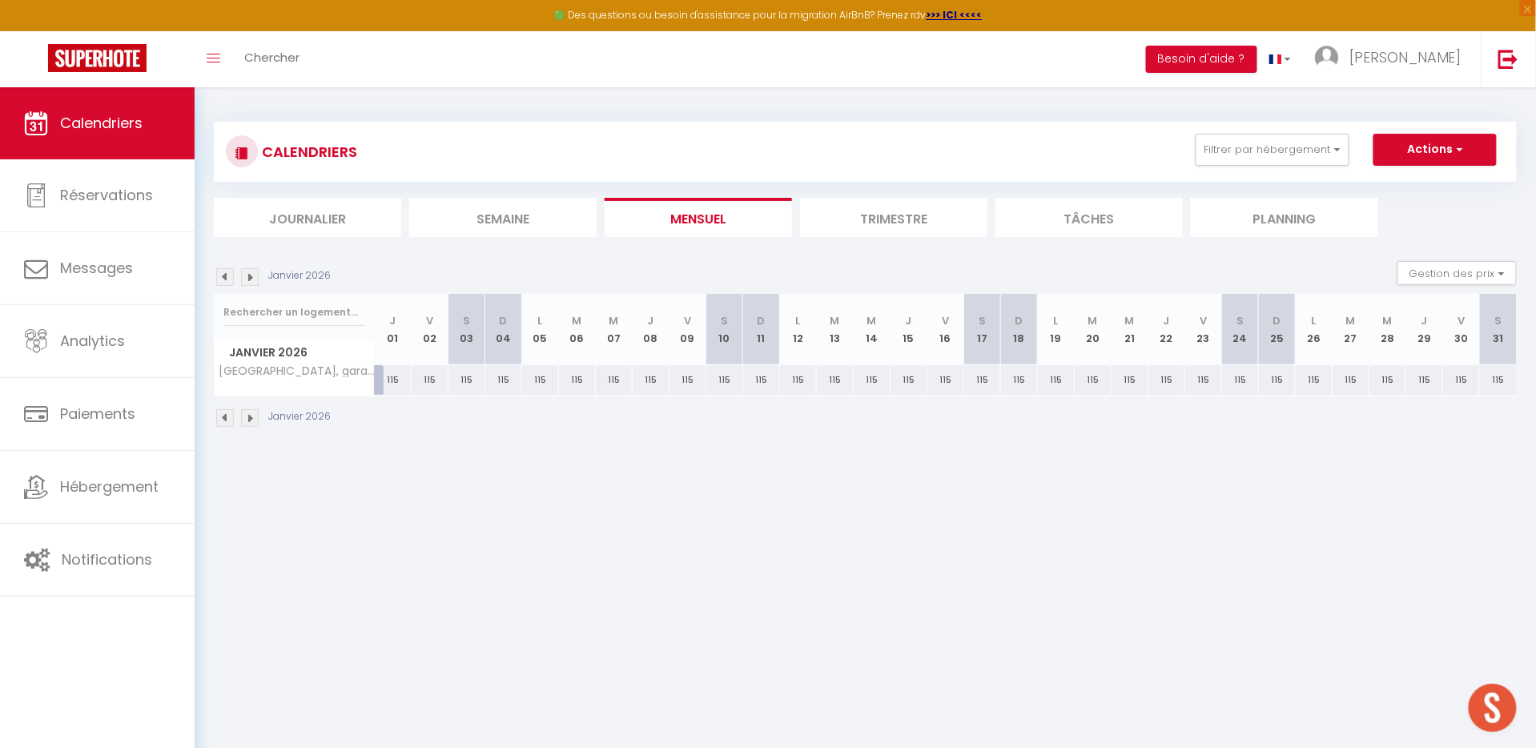
click at [231, 277] on img at bounding box center [225, 277] width 18 height 18
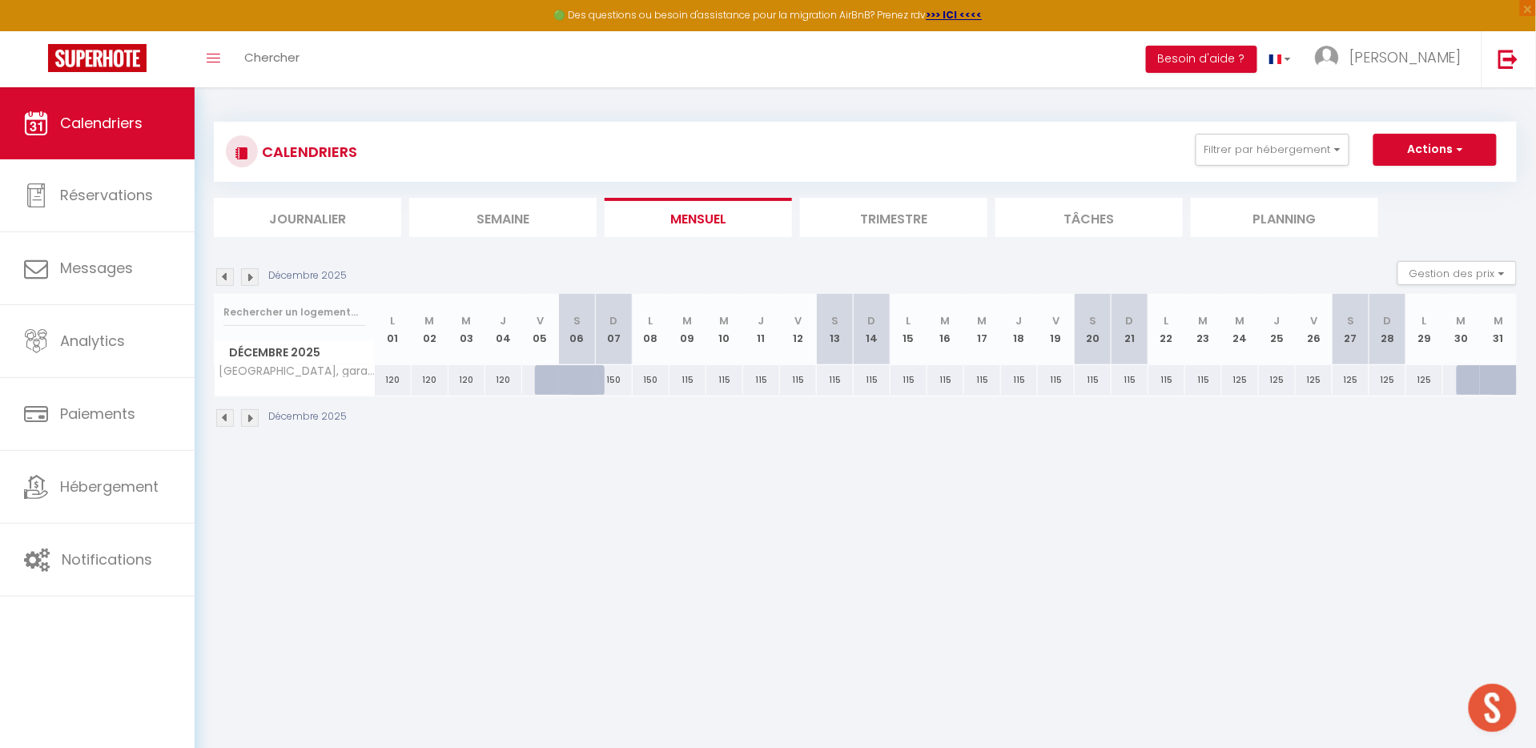
click at [231, 277] on img at bounding box center [225, 277] width 18 height 18
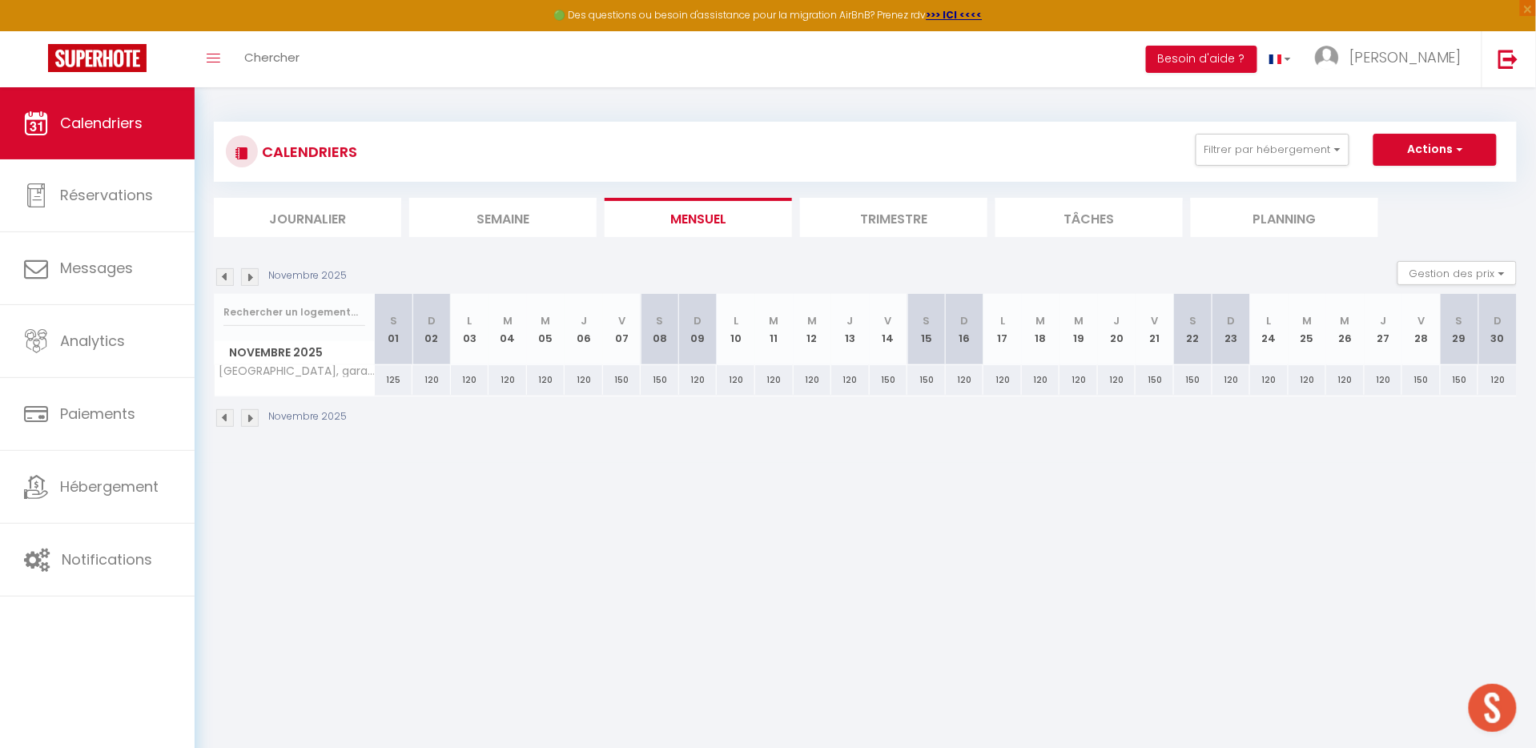
click at [231, 273] on img at bounding box center [225, 277] width 18 height 18
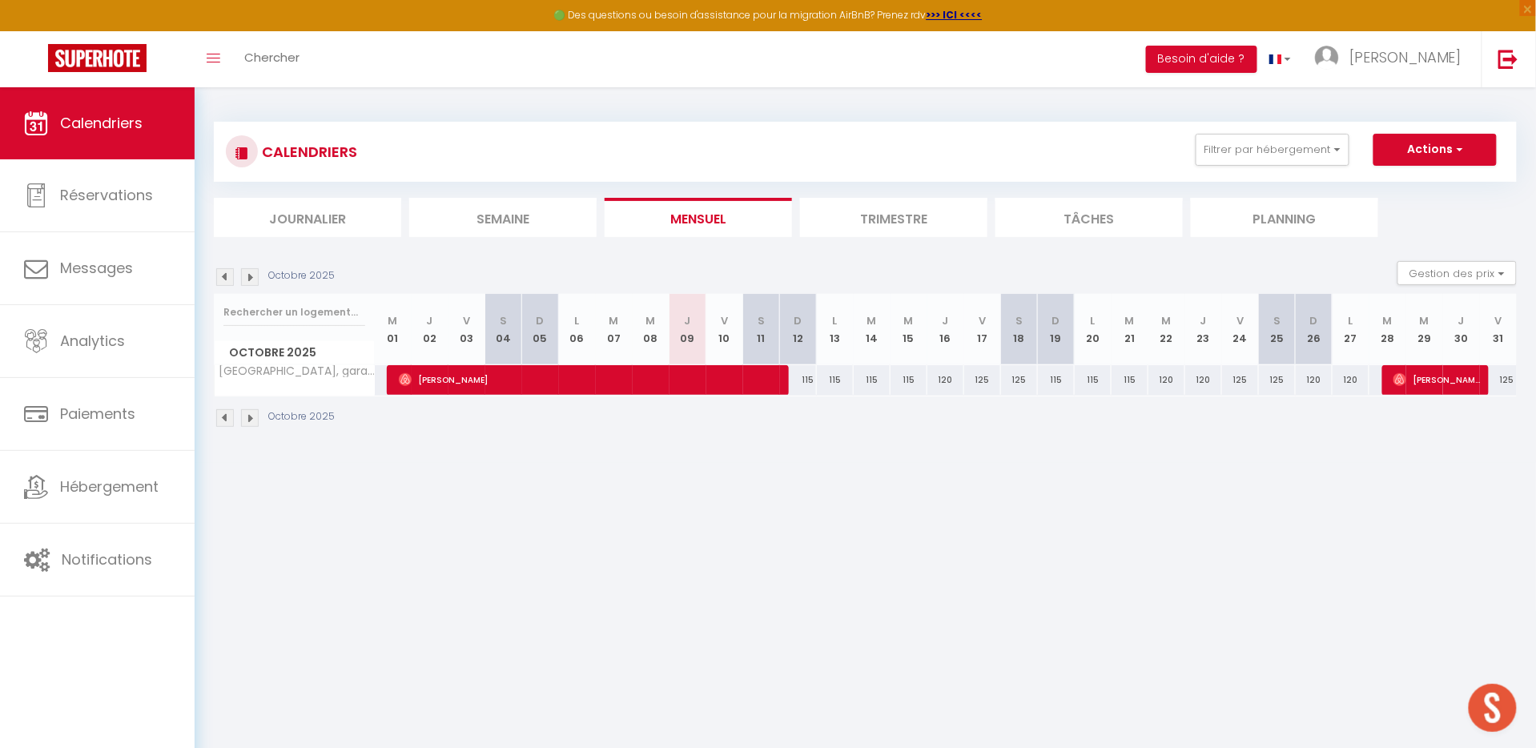
click at [341, 261] on div "Octobre 2025 Gestion des prix Nb Nuits minimum Règles Disponibilité" at bounding box center [865, 277] width 1303 height 33
click at [248, 283] on img at bounding box center [250, 277] width 18 height 18
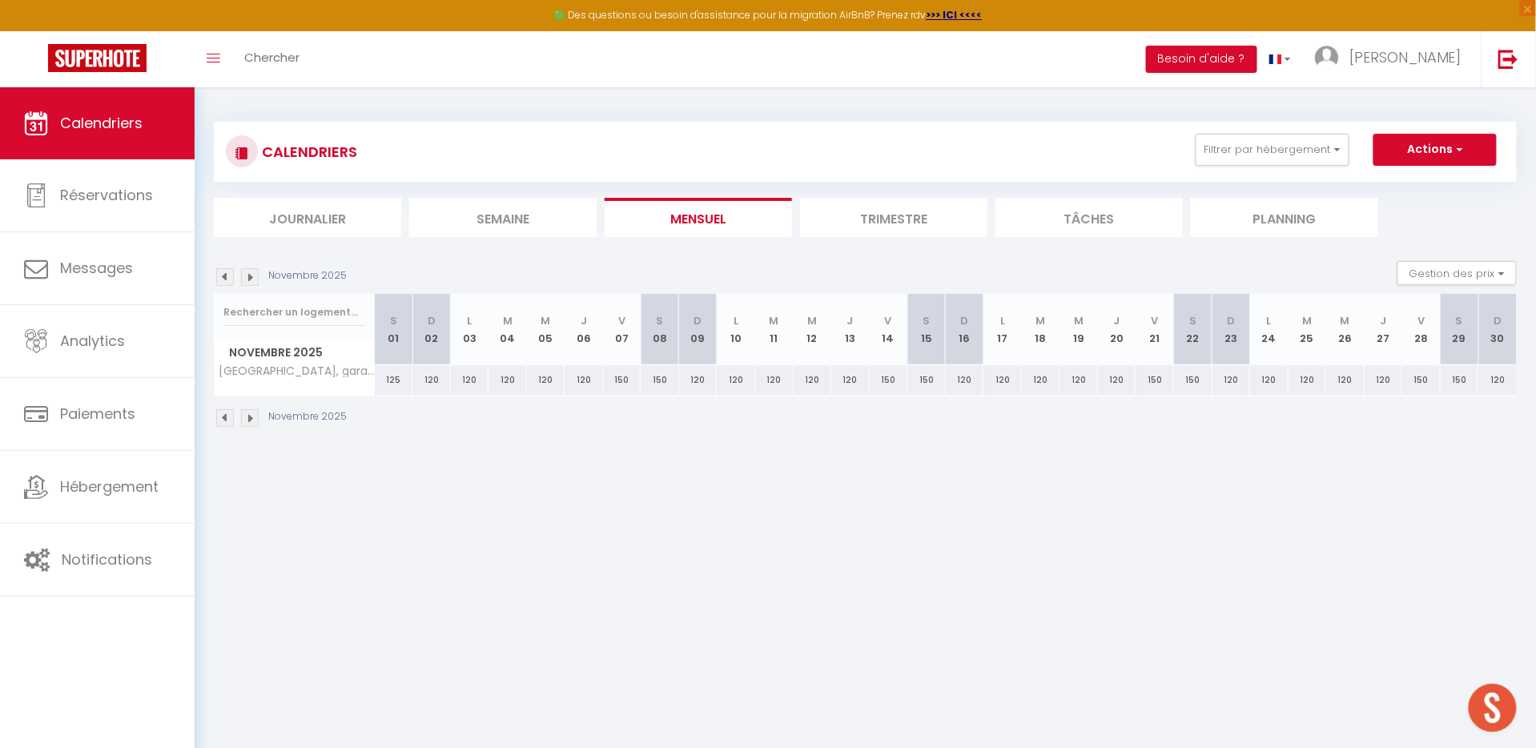
click at [248, 283] on img at bounding box center [250, 277] width 18 height 18
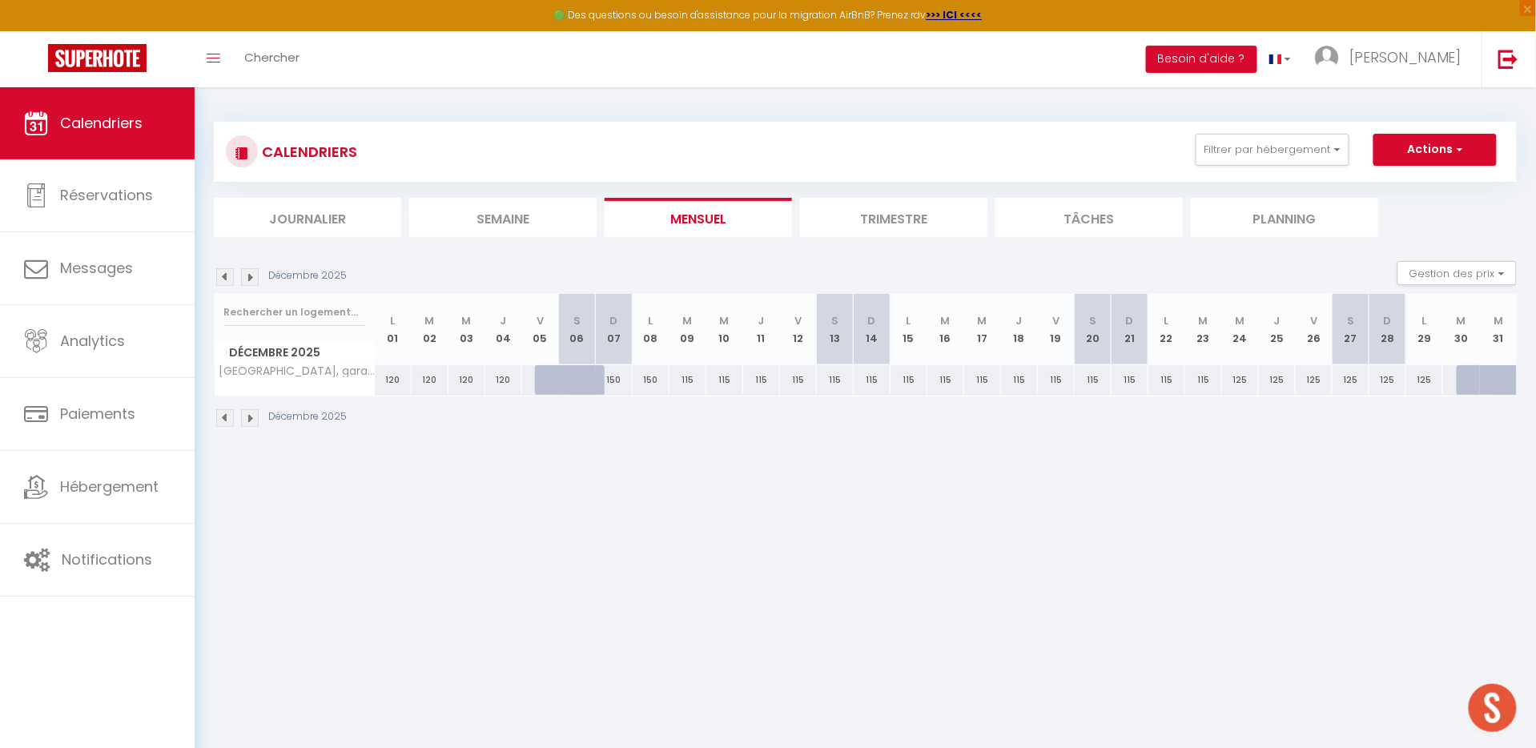
click at [248, 283] on img at bounding box center [250, 277] width 18 height 18
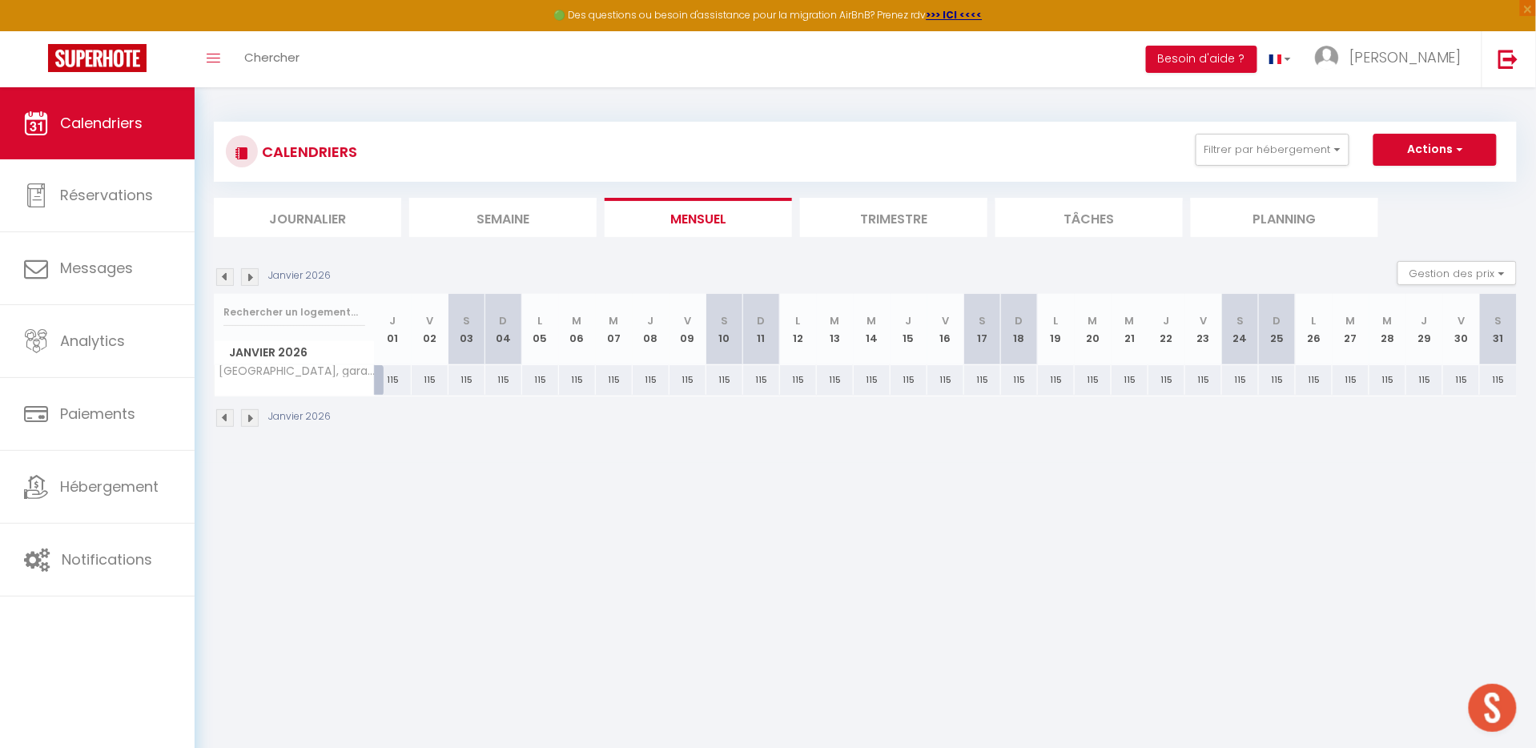
click at [248, 280] on img at bounding box center [250, 277] width 18 height 18
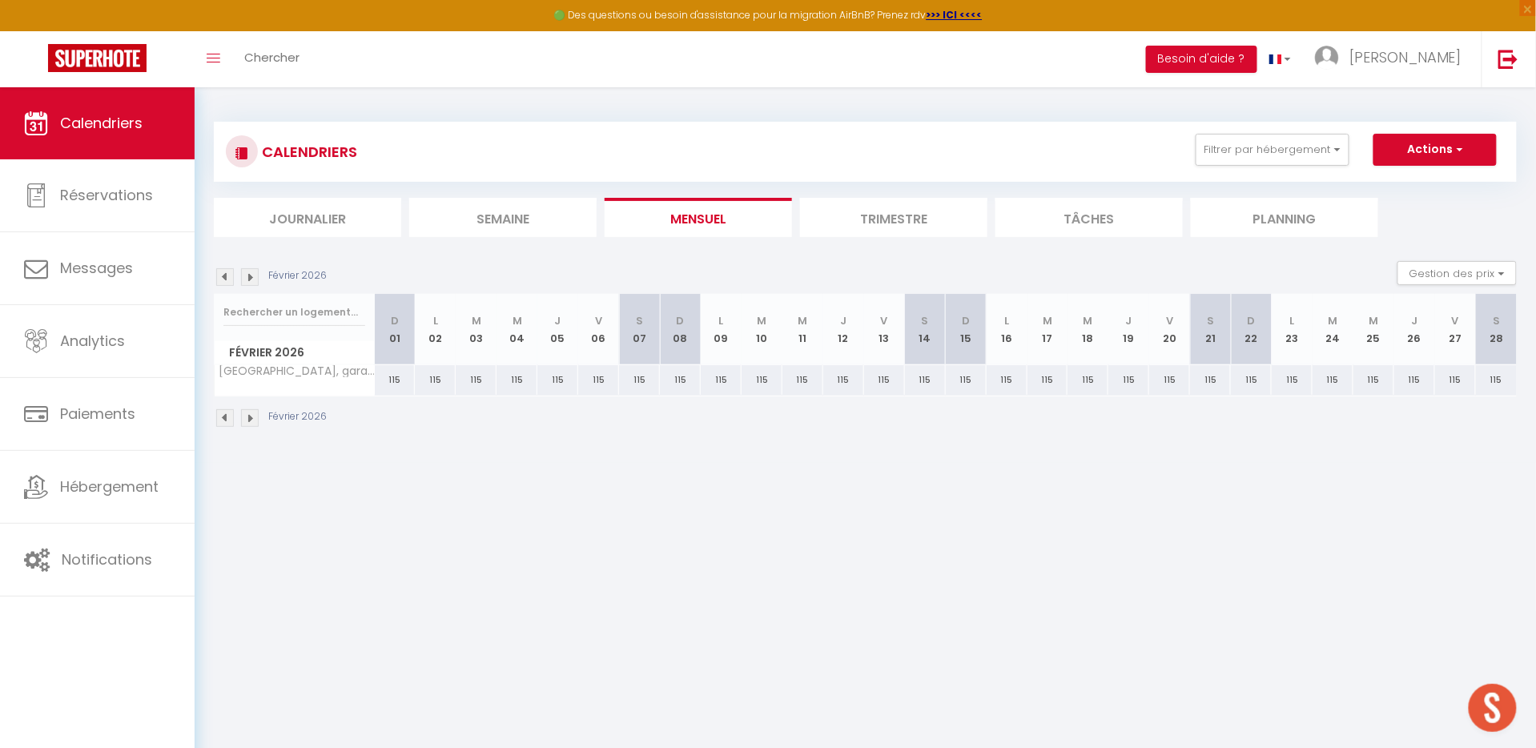
click at [227, 280] on img at bounding box center [225, 277] width 18 height 18
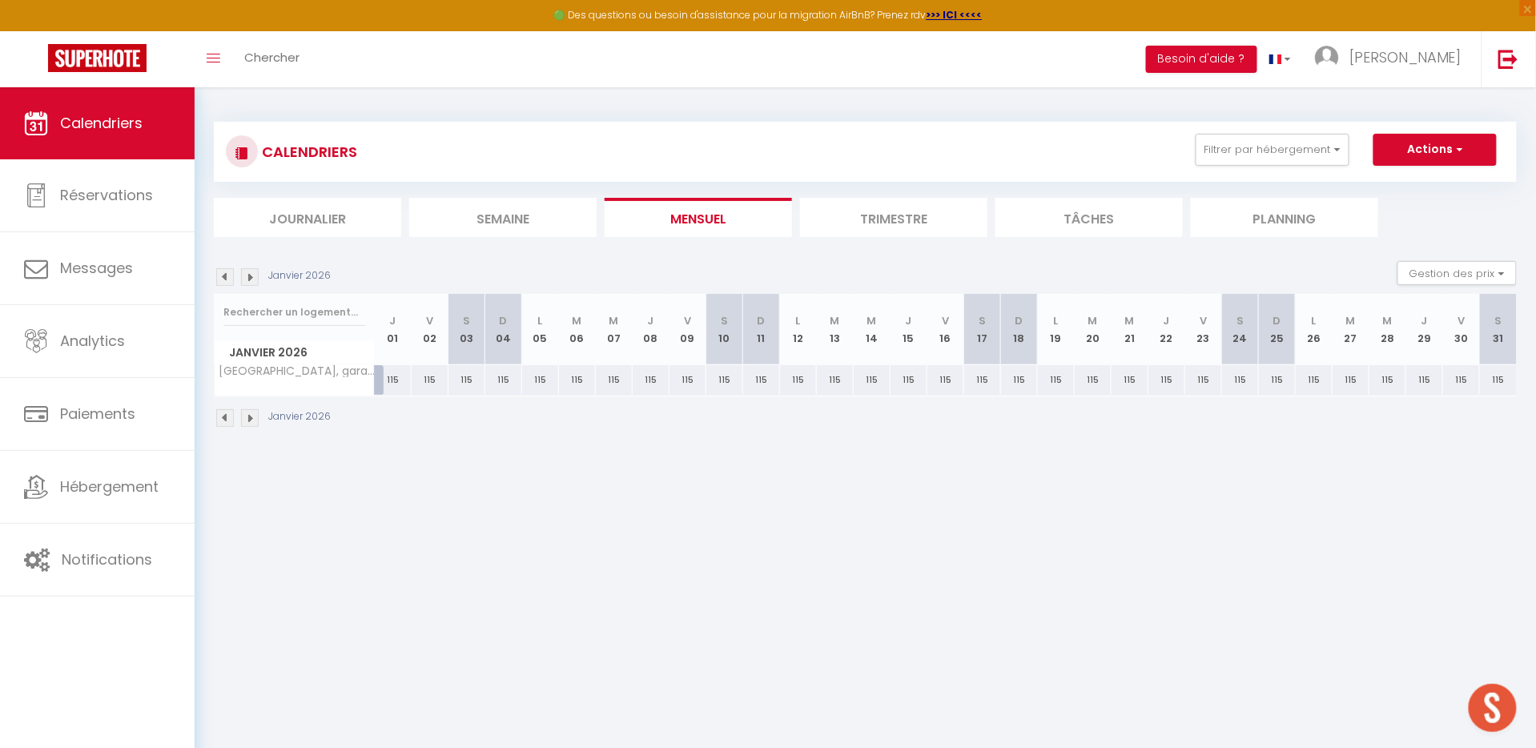
click at [227, 280] on img at bounding box center [225, 277] width 18 height 18
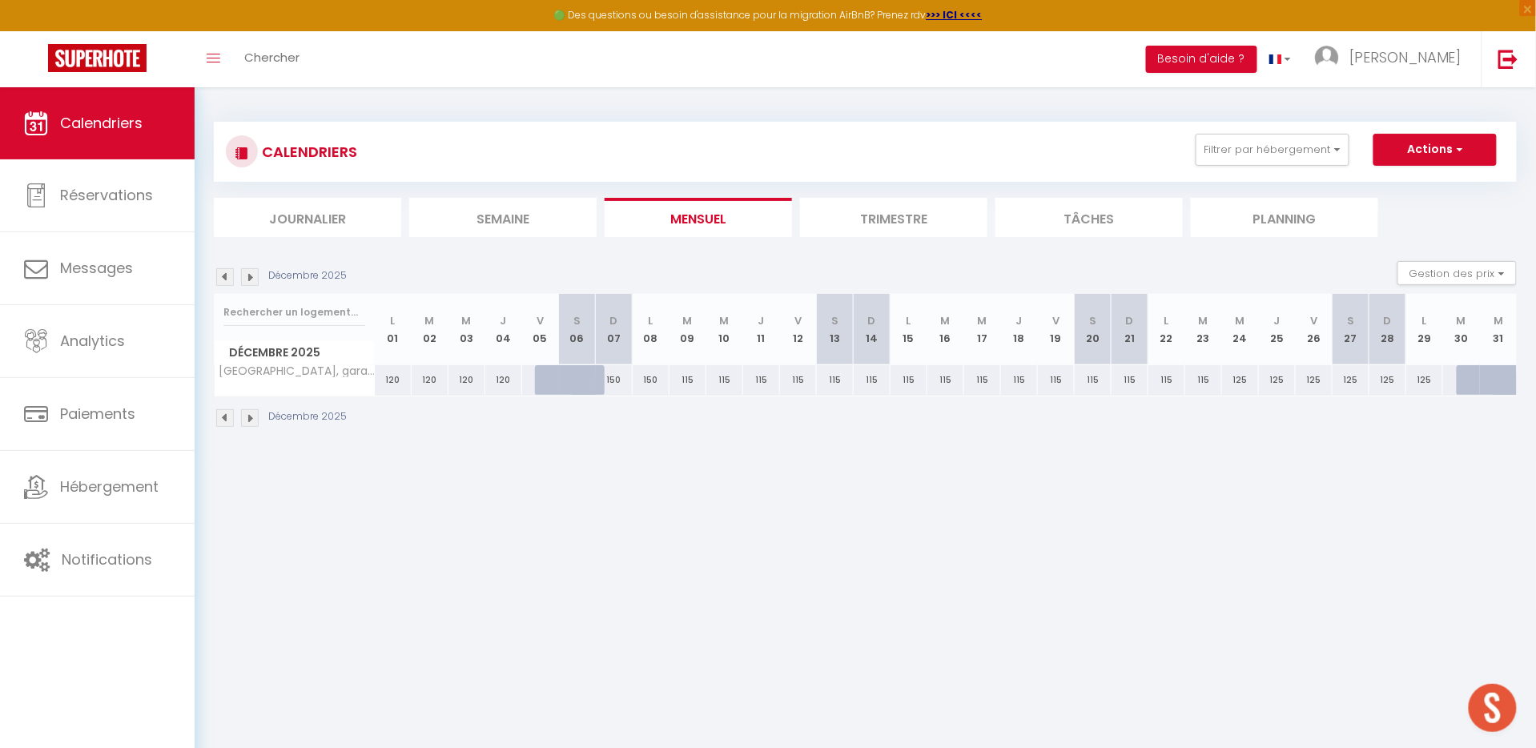
click at [471, 501] on body "🟢 Des questions ou besoin d'assistance pour la migration AirBnB? Prenez rdv >>>…" at bounding box center [768, 461] width 1536 height 748
click at [477, 479] on body "🟢 Des questions ou besoin d'assistance pour la migration AirBnB? Prenez rdv >>>…" at bounding box center [768, 461] width 1536 height 748
click at [223, 274] on img at bounding box center [225, 277] width 18 height 18
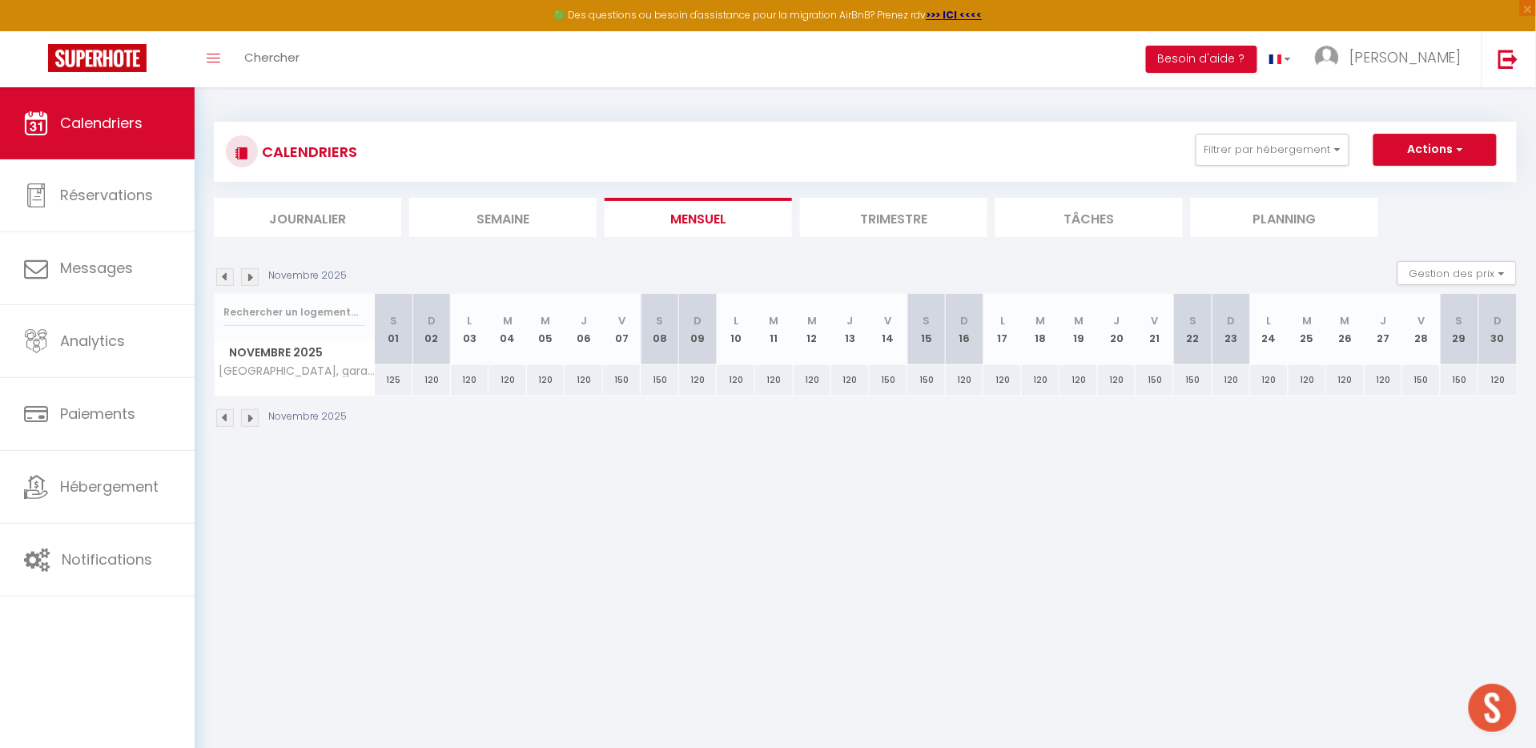
click at [228, 279] on img at bounding box center [225, 277] width 18 height 18
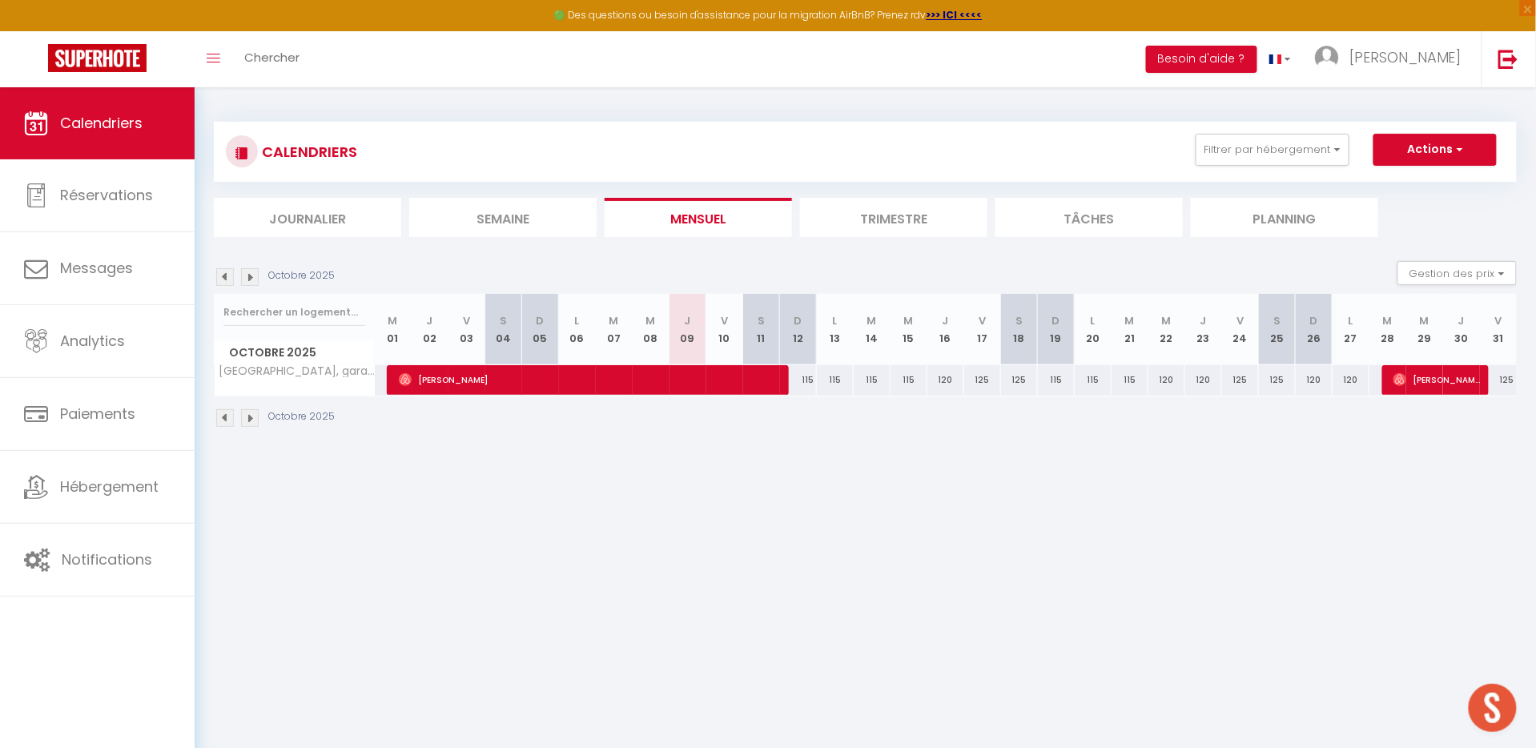
click at [1500, 381] on div "125" at bounding box center [1498, 380] width 37 height 30
type input "125"
type input "Ven 31 Octobre 2025"
type input "[DATE]"
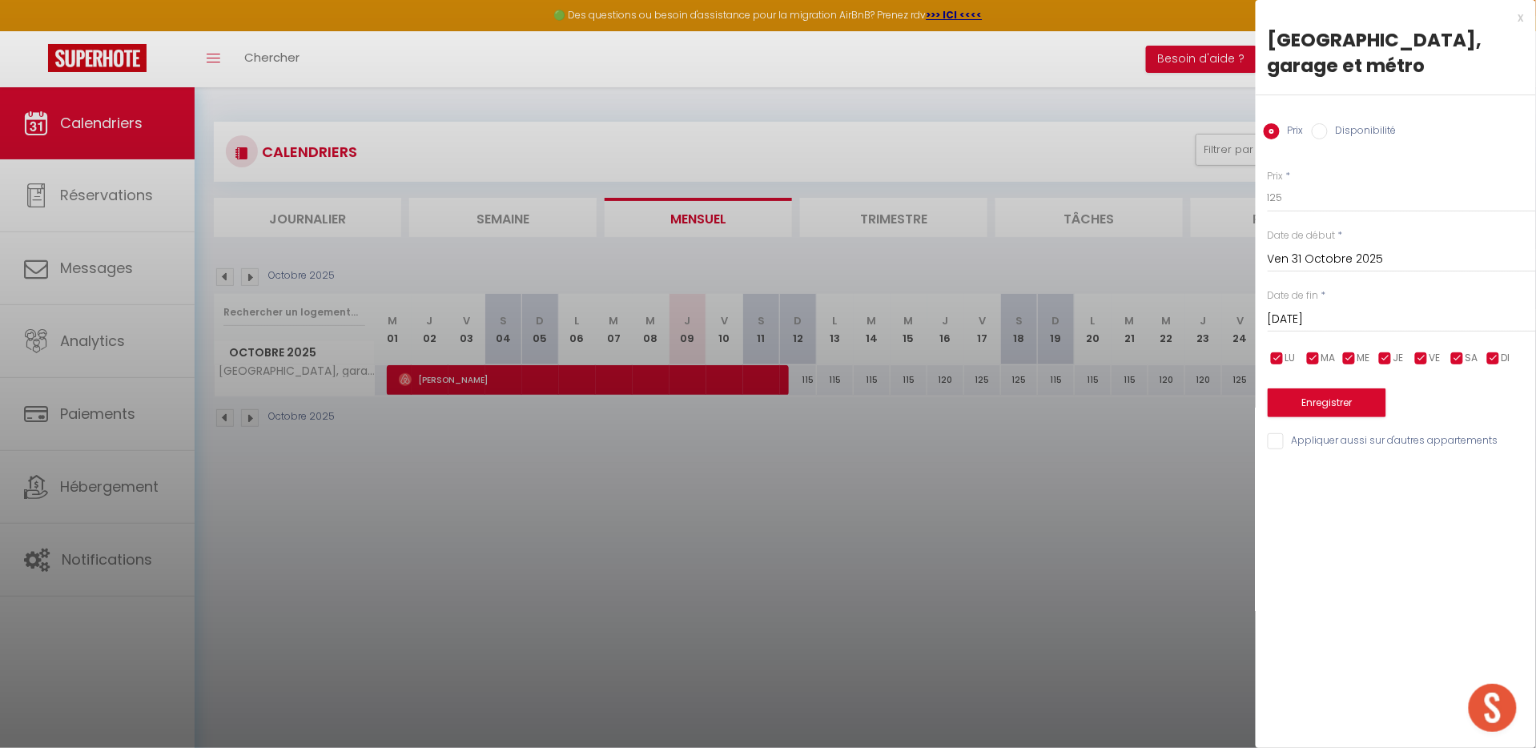
click at [1360, 131] on label "Disponibilité" at bounding box center [1362, 132] width 69 height 18
click at [1328, 131] on input "Disponibilité" at bounding box center [1320, 131] width 16 height 16
radio input "true"
radio input "false"
select select "0"
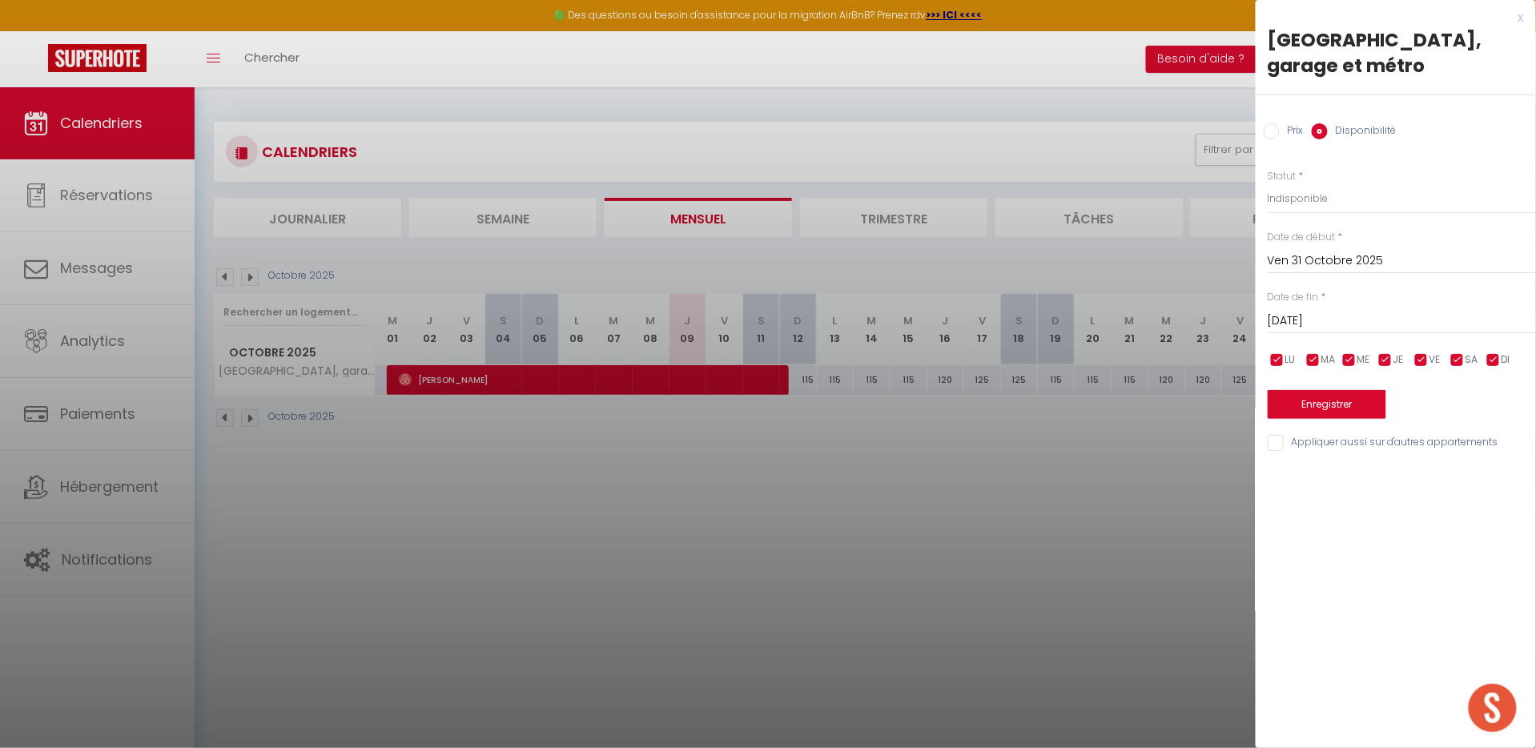
click at [1323, 316] on input "[DATE]" at bounding box center [1402, 321] width 268 height 21
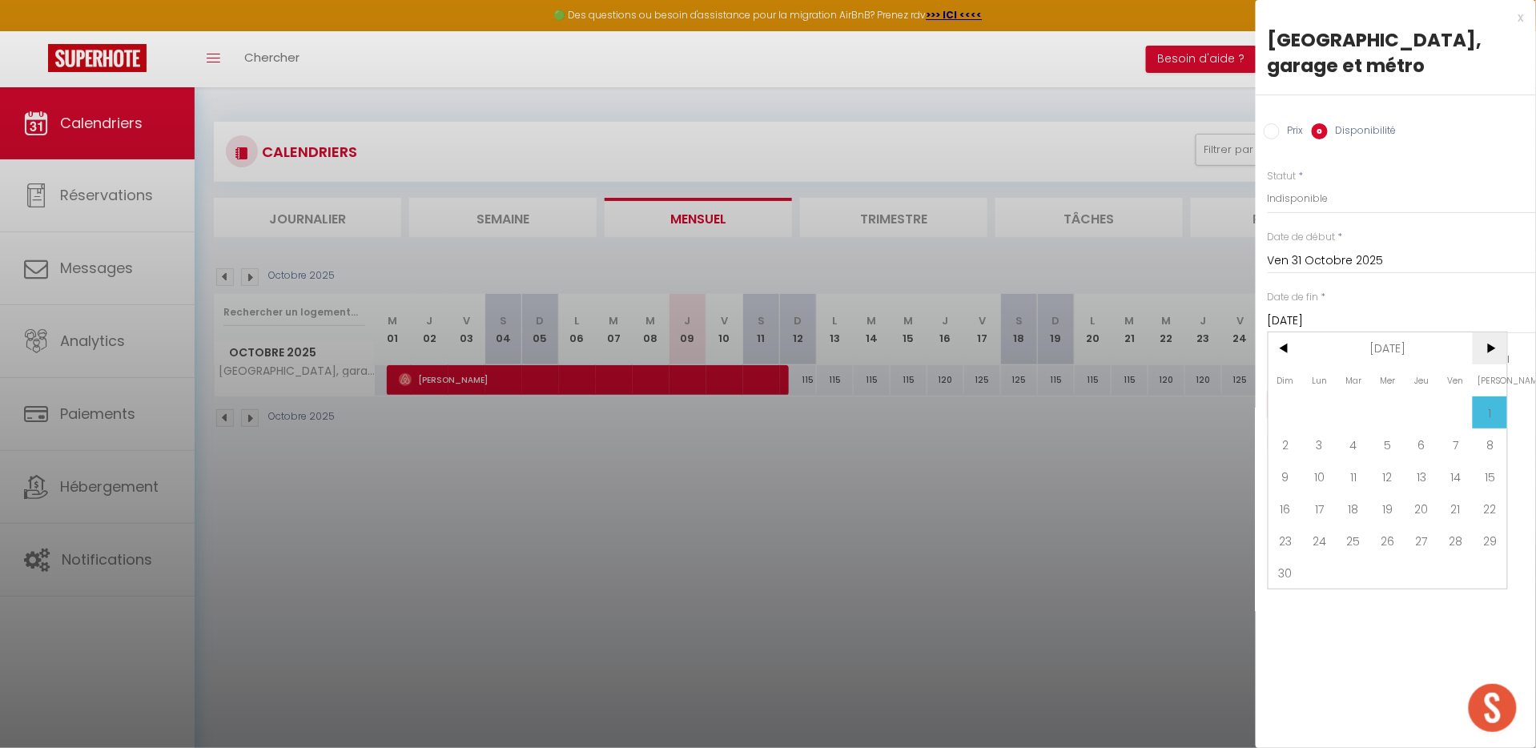
click at [1487, 350] on span ">" at bounding box center [1490, 348] width 34 height 32
click at [1493, 504] on span "28" at bounding box center [1490, 509] width 34 height 32
type input "[DATE]"
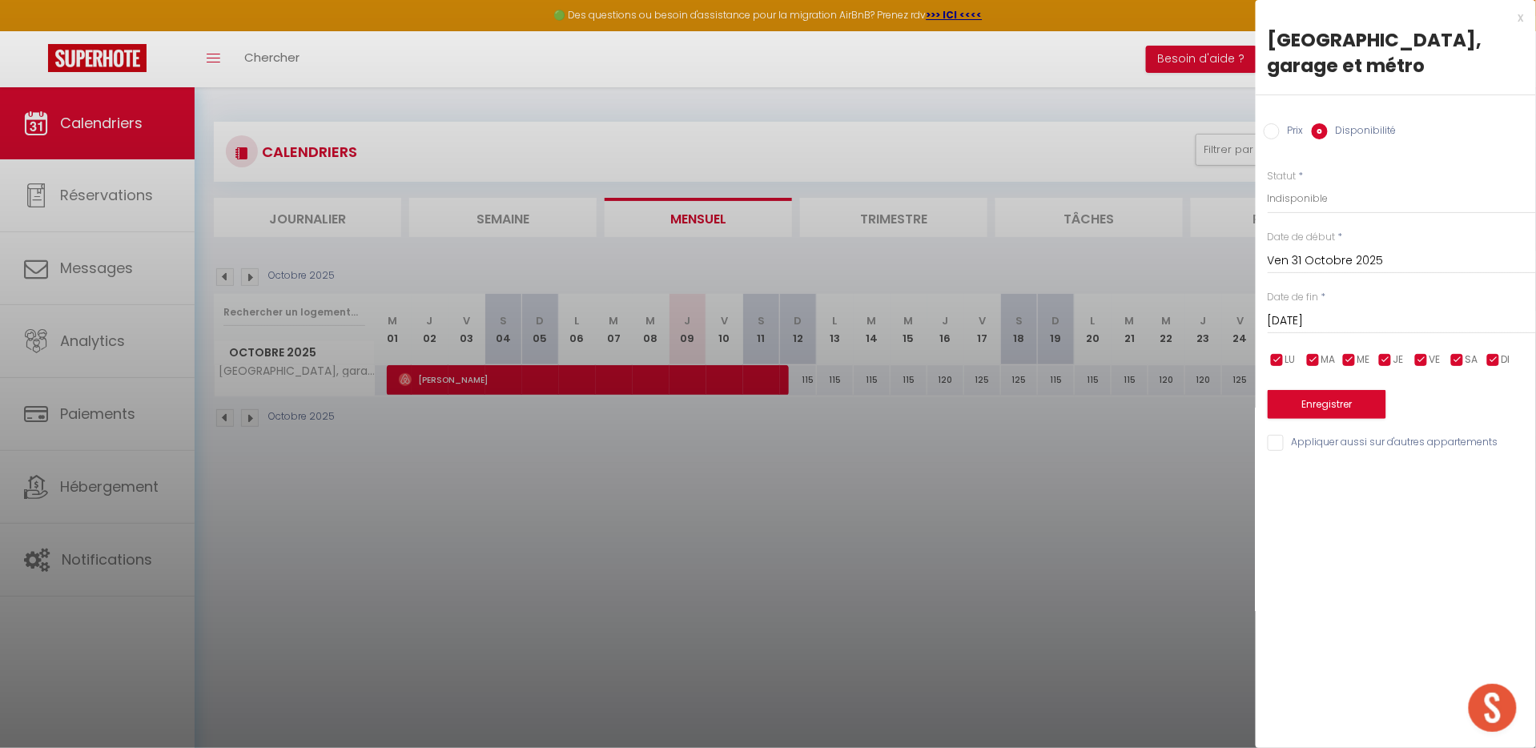
click at [1308, 404] on button "Enregistrer" at bounding box center [1327, 404] width 119 height 29
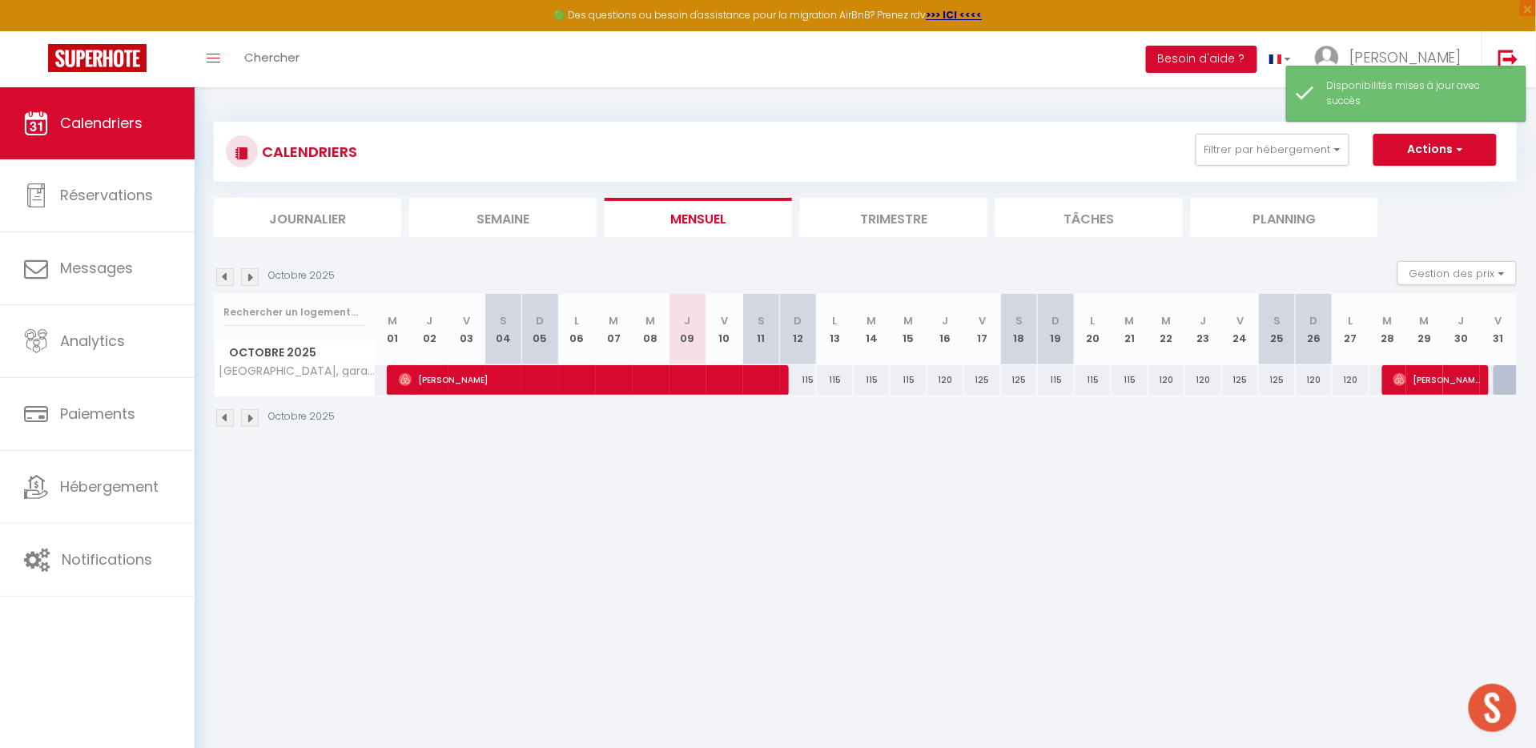
click at [253, 268] on img at bounding box center [250, 277] width 18 height 18
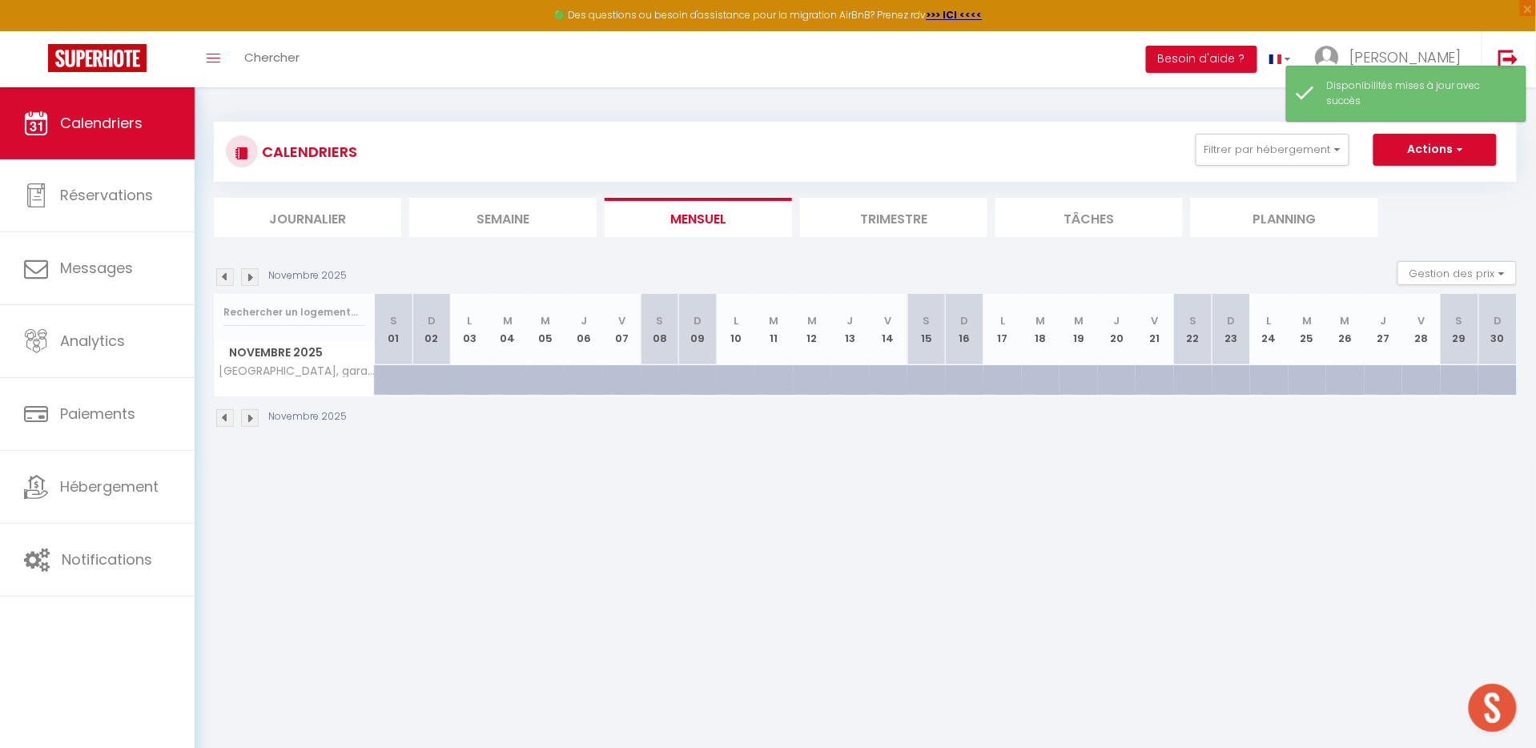
click at [253, 268] on img at bounding box center [250, 277] width 18 height 18
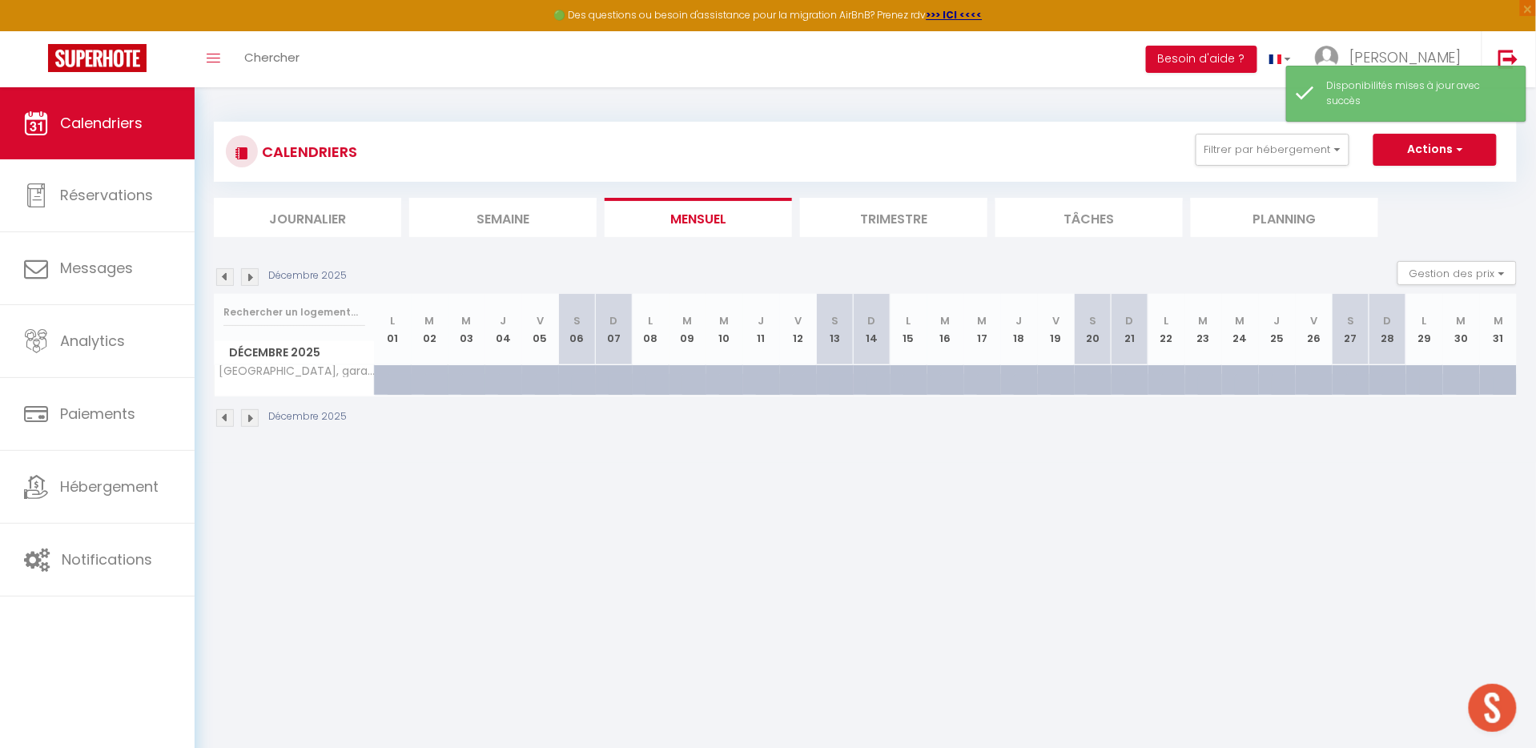
click at [251, 272] on img at bounding box center [250, 277] width 18 height 18
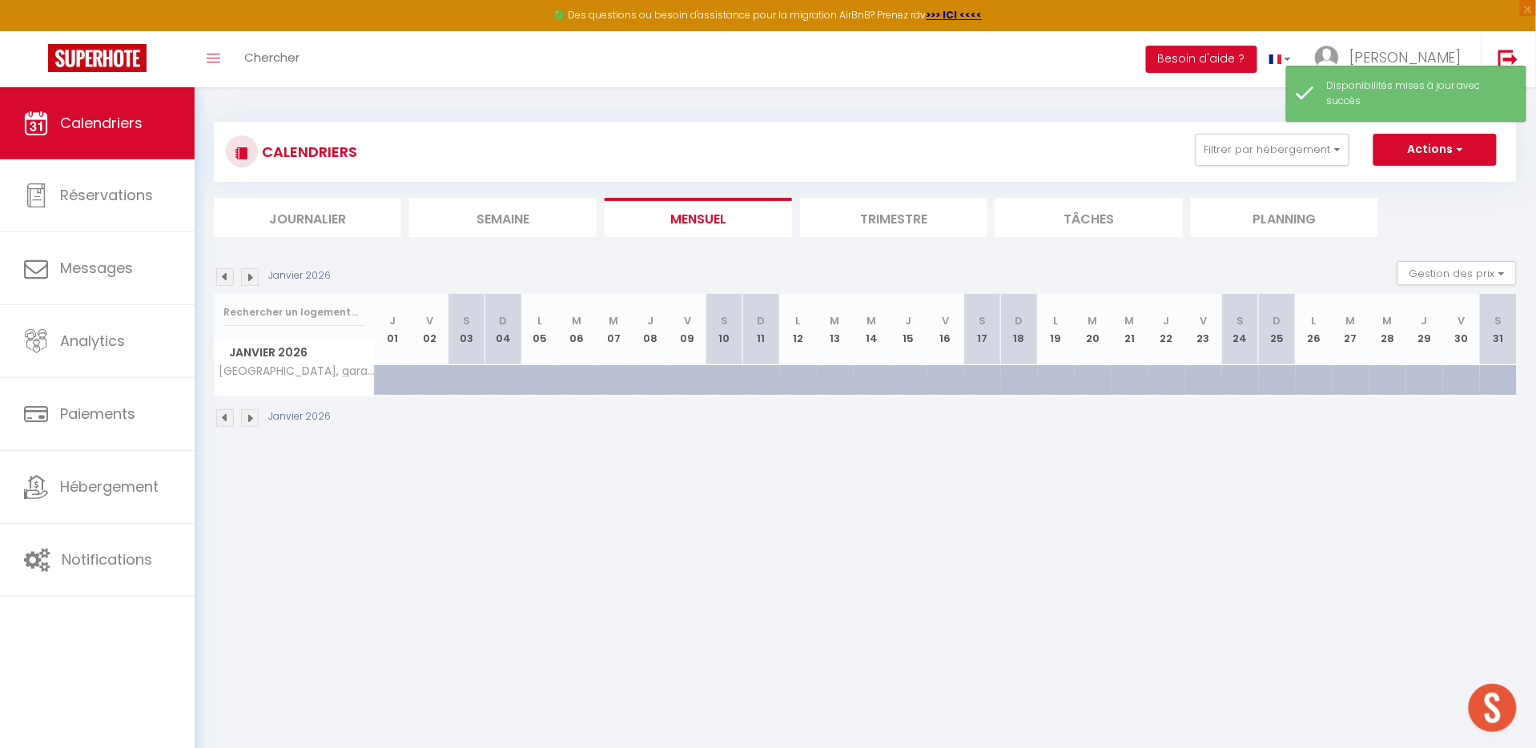
click at [251, 272] on img at bounding box center [250, 277] width 18 height 18
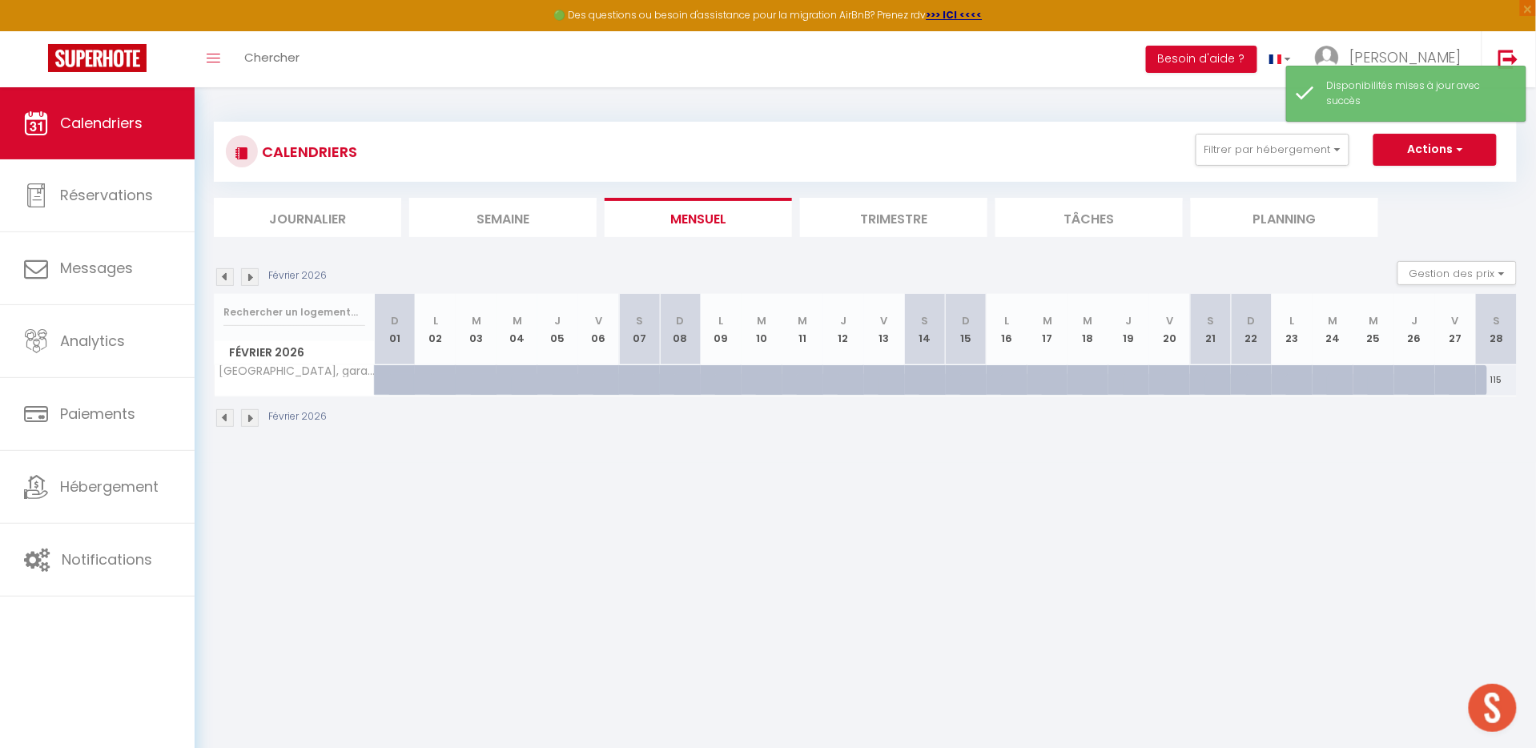
click at [251, 272] on img at bounding box center [250, 277] width 18 height 18
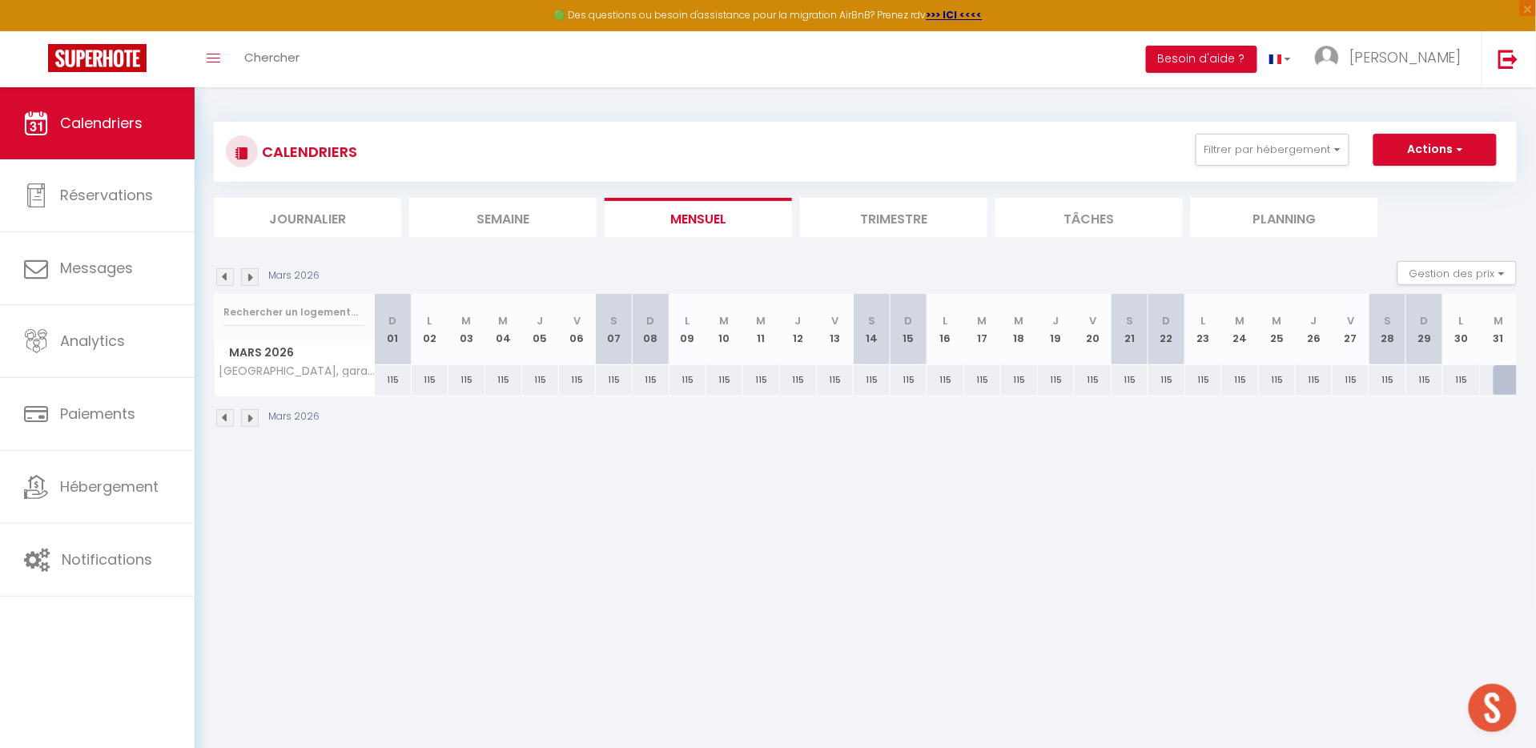
click at [219, 273] on img at bounding box center [225, 277] width 18 height 18
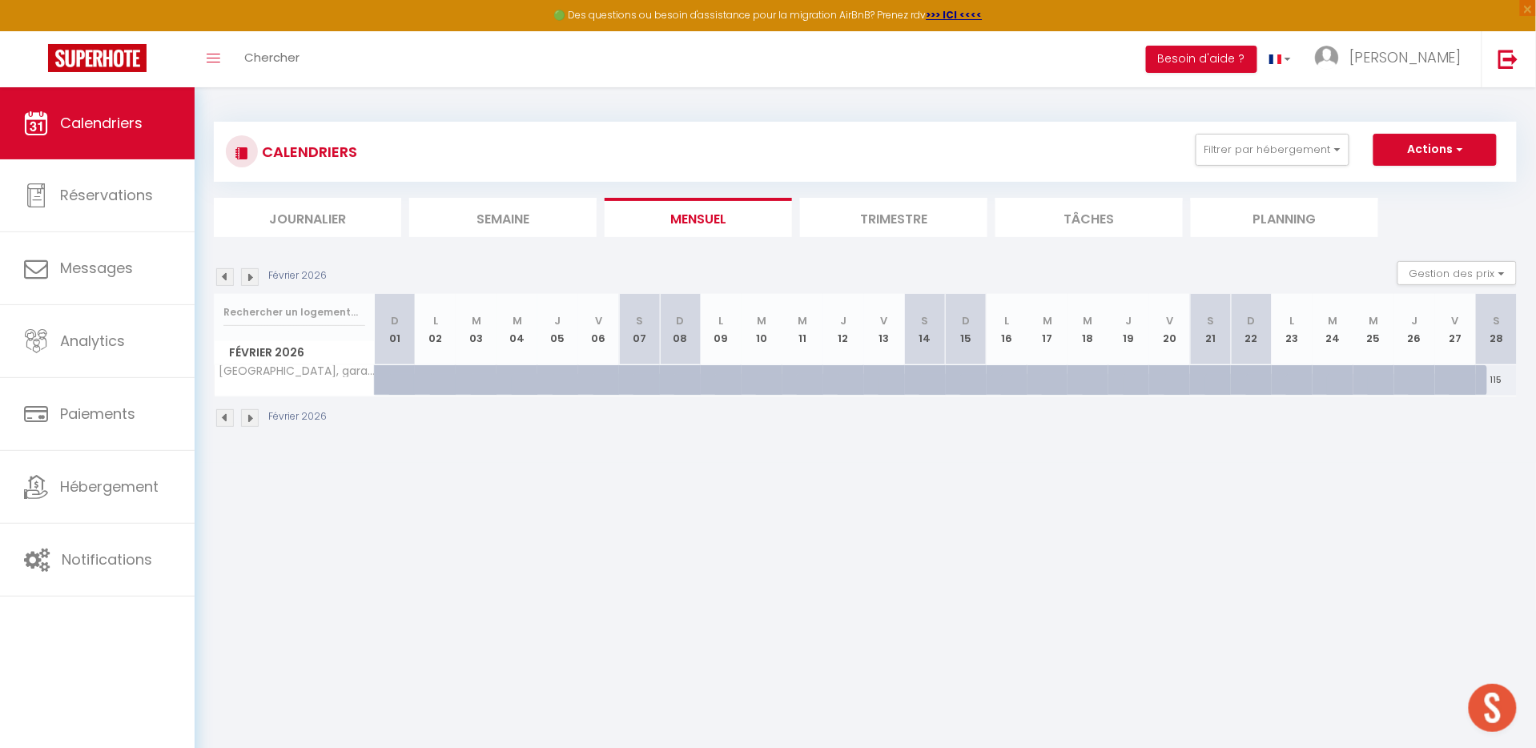
click at [399, 380] on div at bounding box center [409, 389] width 41 height 30
select select "1"
type input "Dim 01 Février 2026"
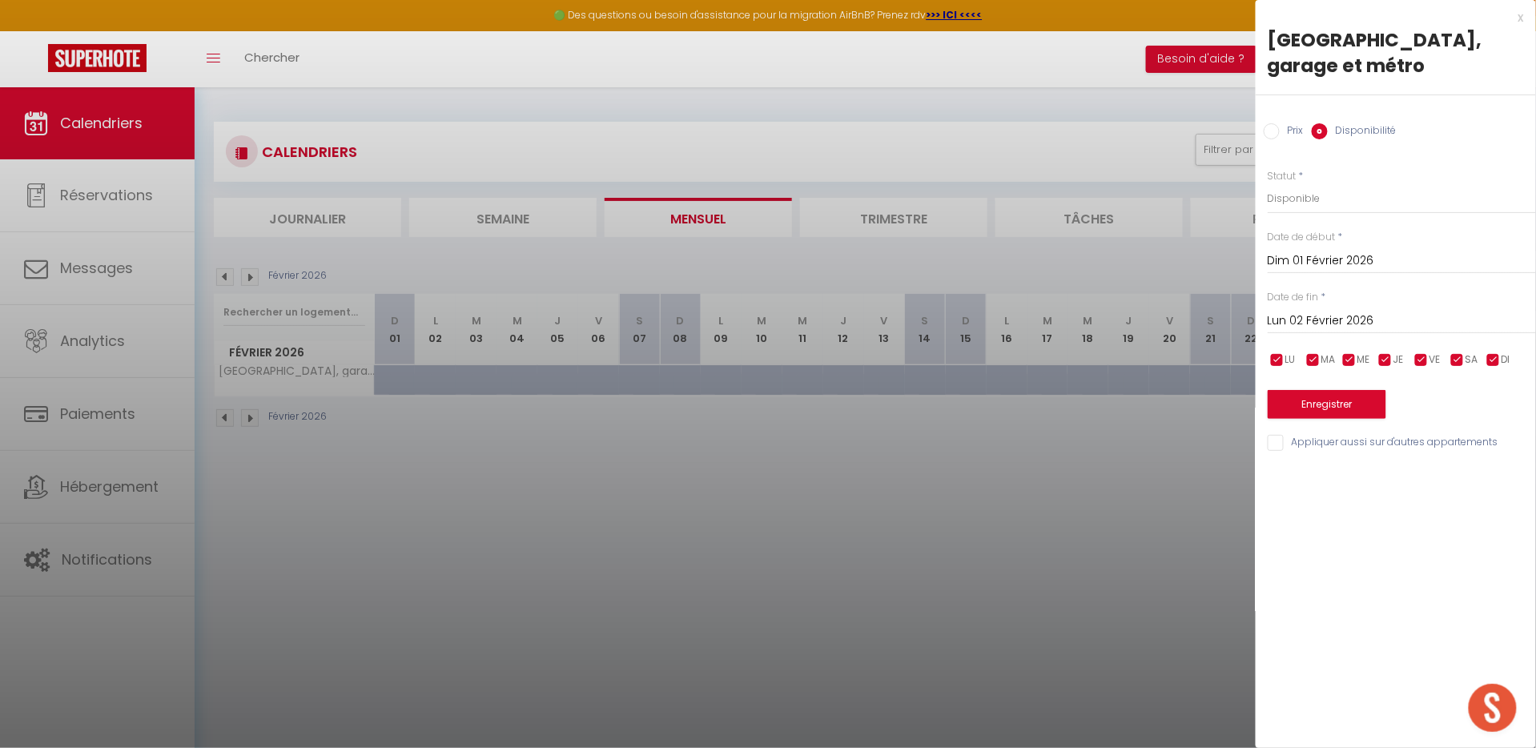
click at [1305, 330] on input "Lun 02 Février 2026" at bounding box center [1402, 321] width 268 height 21
click at [1495, 507] on span "28" at bounding box center [1490, 509] width 34 height 32
type input "[DATE]"
click at [1304, 401] on button "Enregistrer" at bounding box center [1327, 404] width 119 height 29
